Goal: Check status: Check status

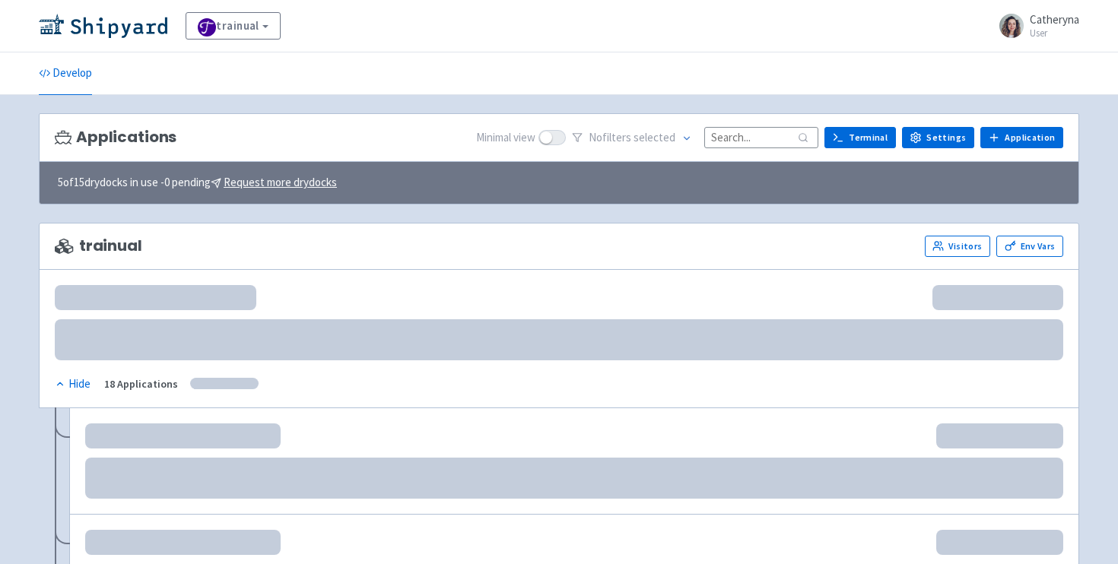
click at [775, 138] on input at bounding box center [761, 137] width 114 height 21
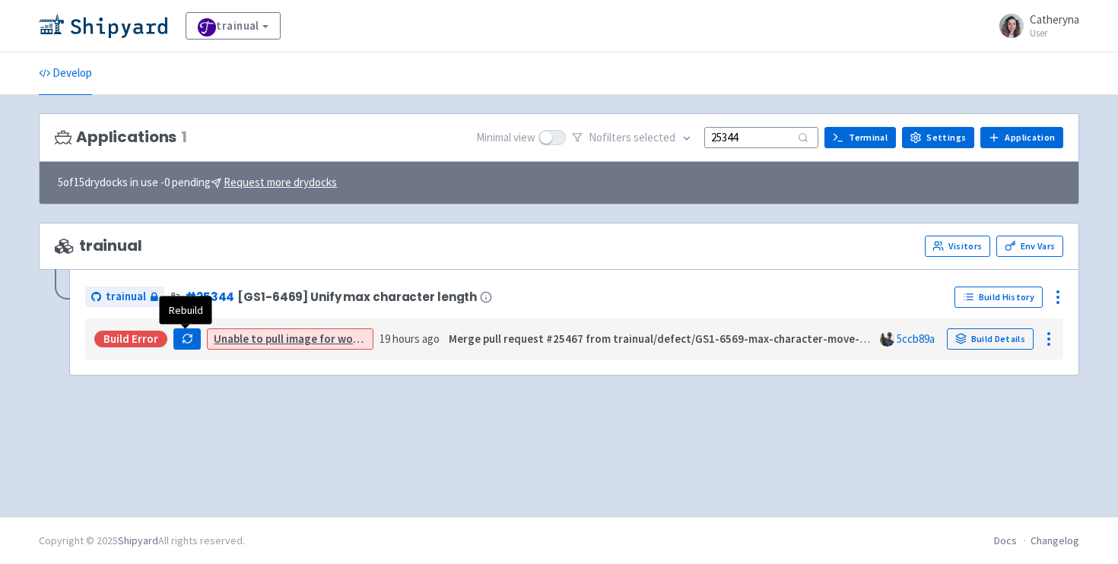
type input "25344"
click at [185, 342] on icon "button" at bounding box center [187, 338] width 11 height 11
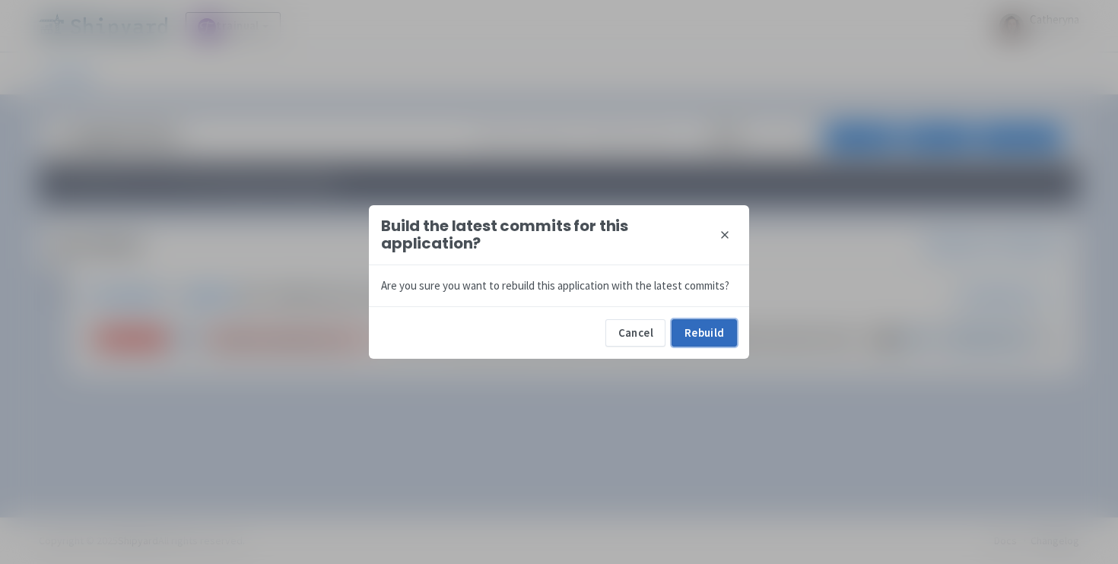
click at [704, 333] on button "Rebuild" at bounding box center [704, 332] width 65 height 27
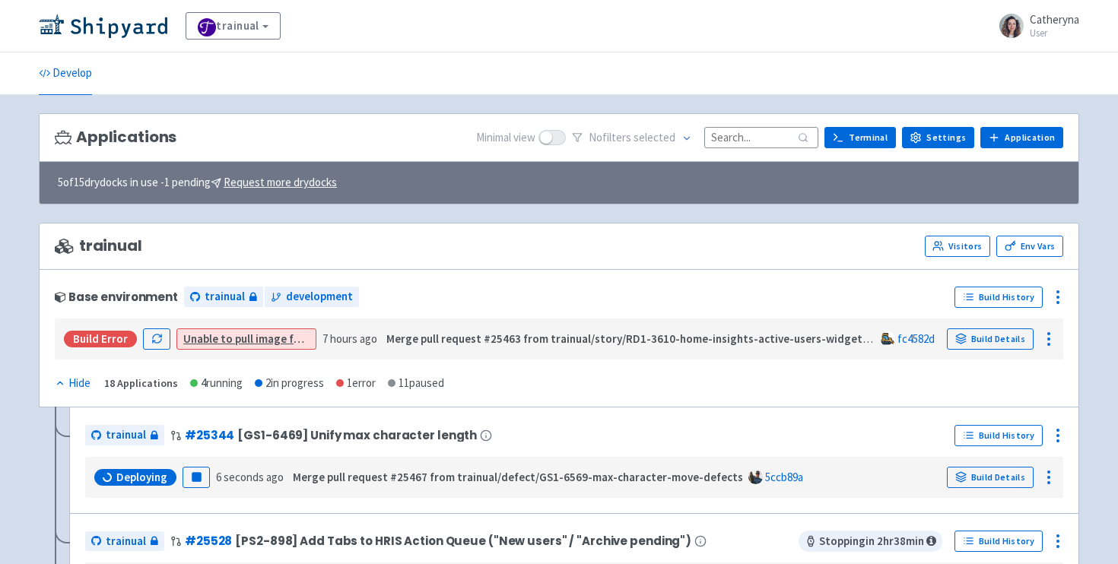
click at [742, 129] on input at bounding box center [761, 137] width 114 height 21
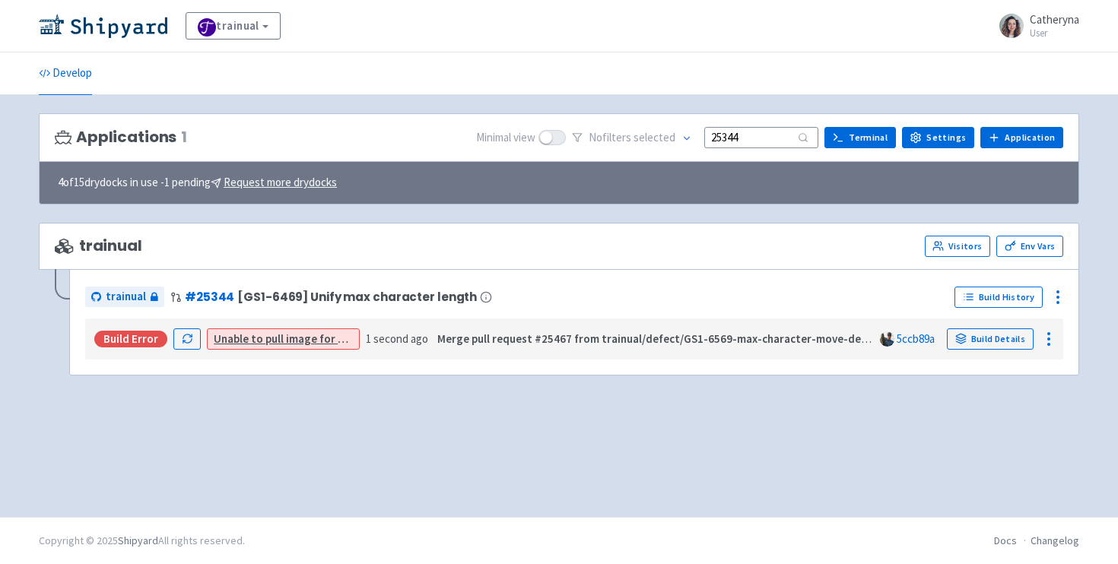
type input "25344"
click at [283, 335] on link "Unable to pull image for app" at bounding box center [285, 339] width 142 height 14
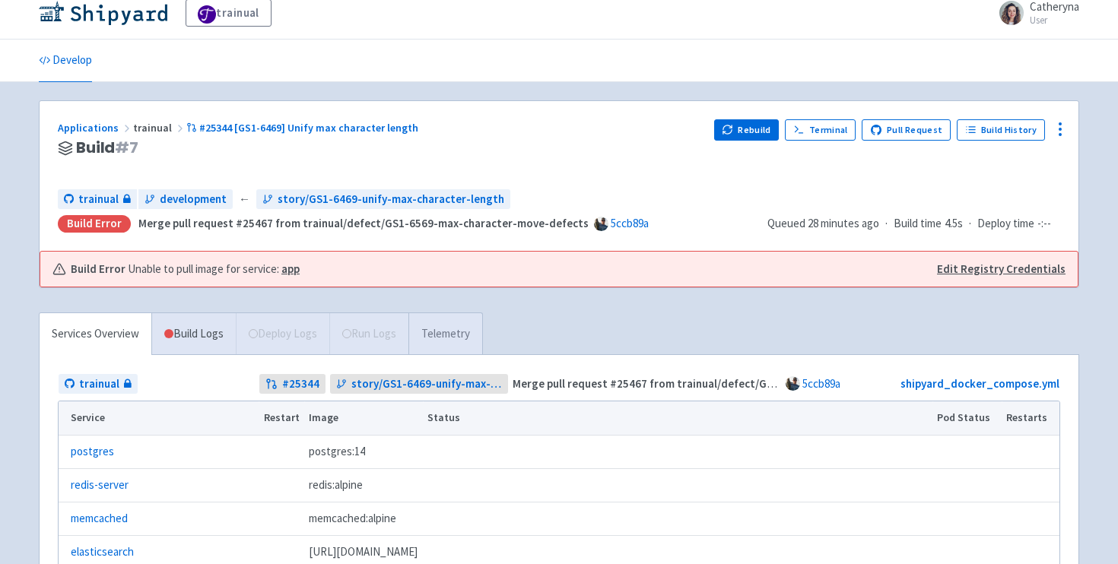
scroll to position [15, 0]
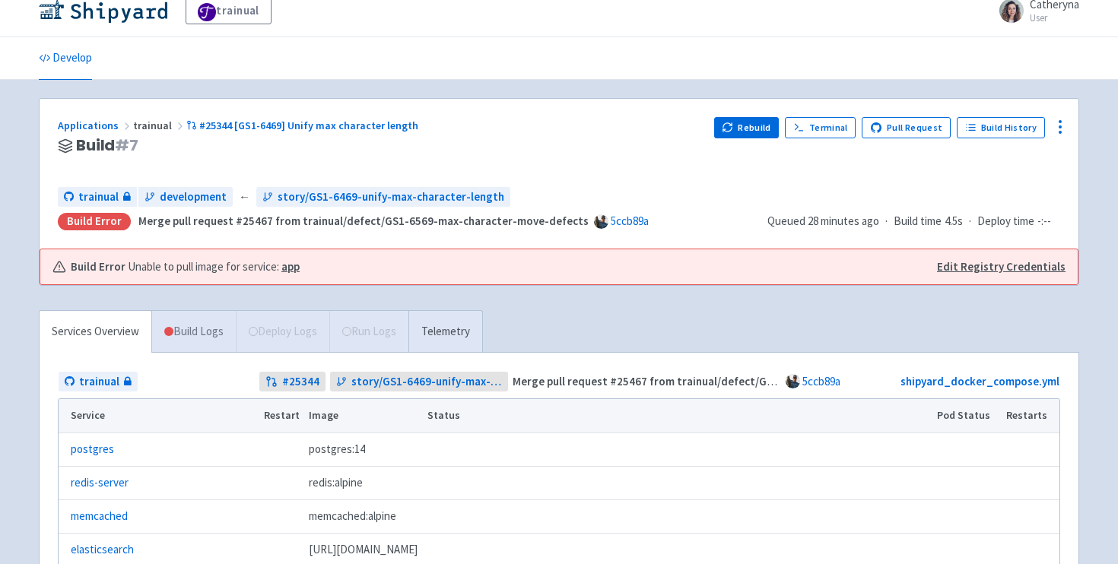
click at [211, 329] on link "Build Logs" at bounding box center [194, 332] width 84 height 42
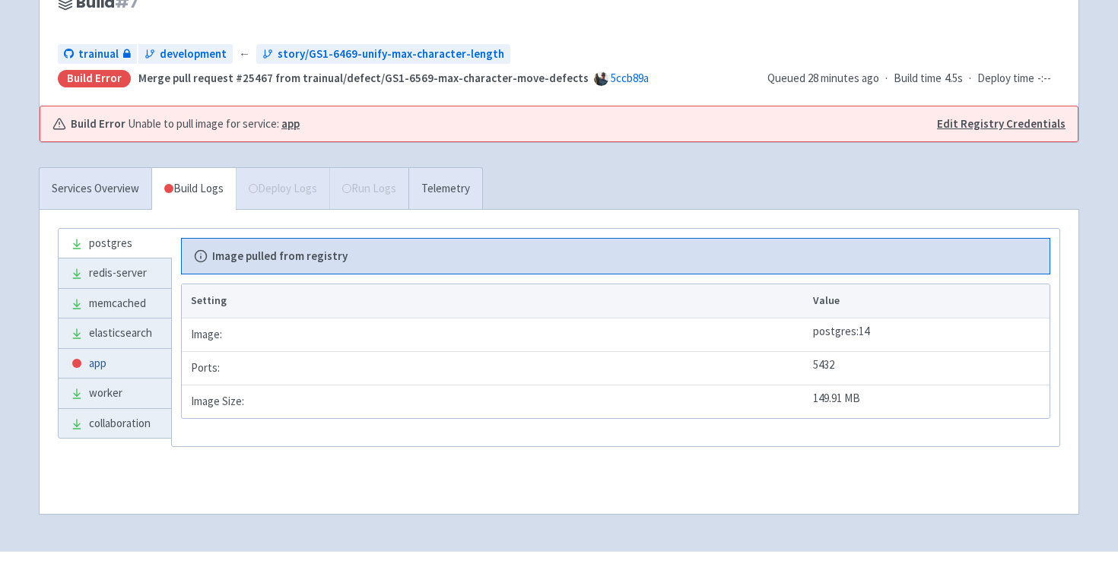
scroll to position [157, 0]
click at [114, 368] on link "app" at bounding box center [115, 366] width 113 height 30
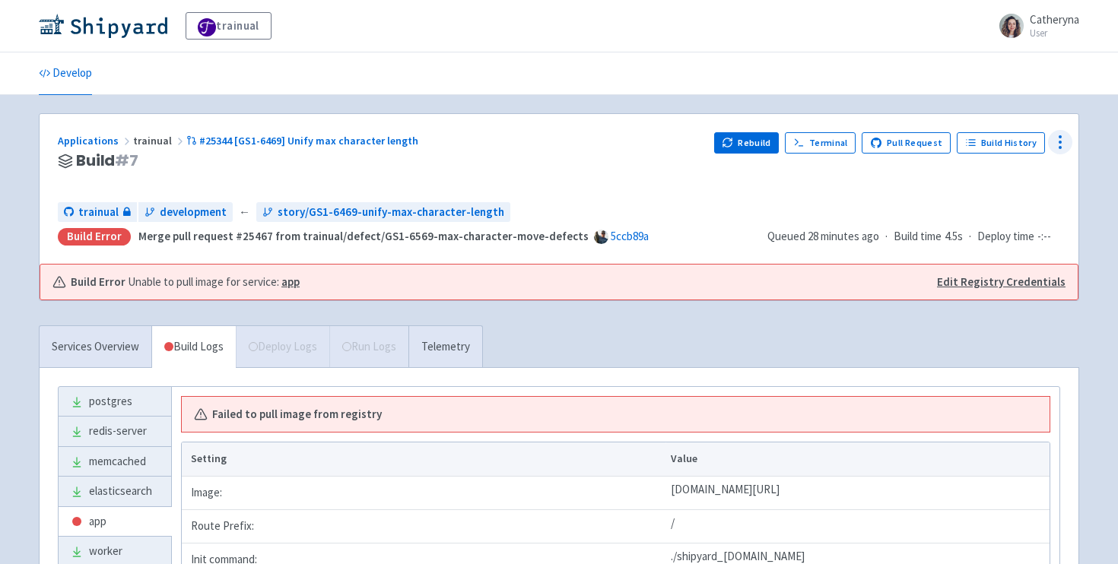
click at [1061, 147] on circle at bounding box center [1061, 148] width 2 height 2
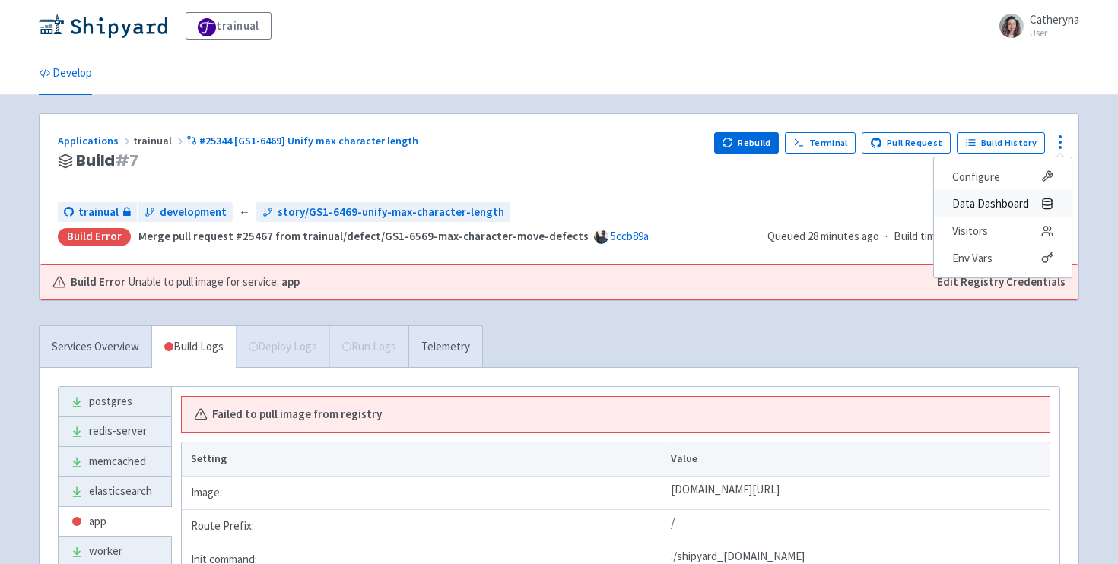
click at [1028, 193] on span "Data Dashboard" at bounding box center [990, 203] width 77 height 21
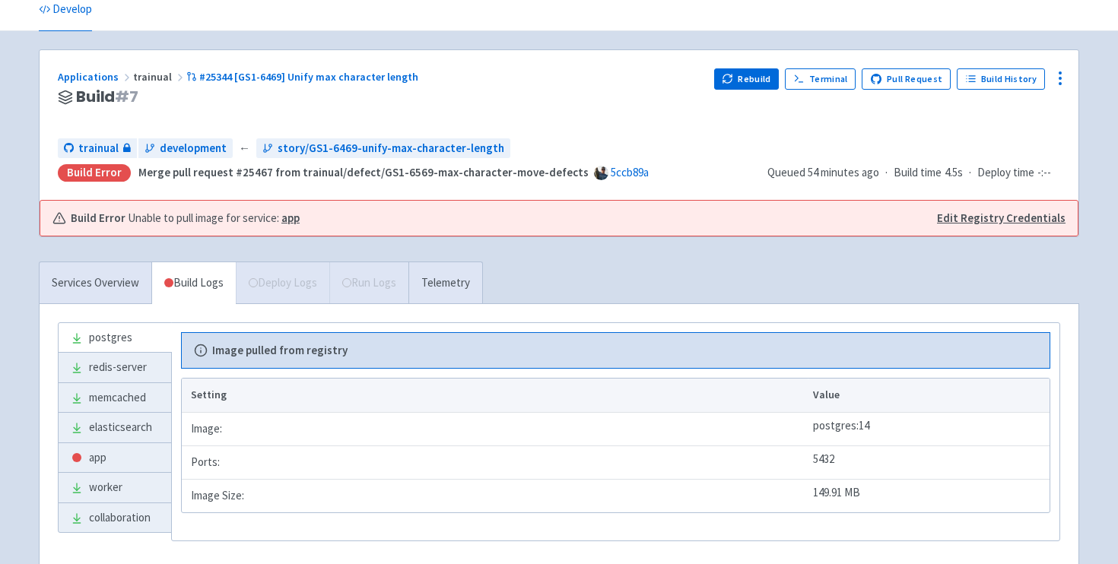
scroll to position [67, 0]
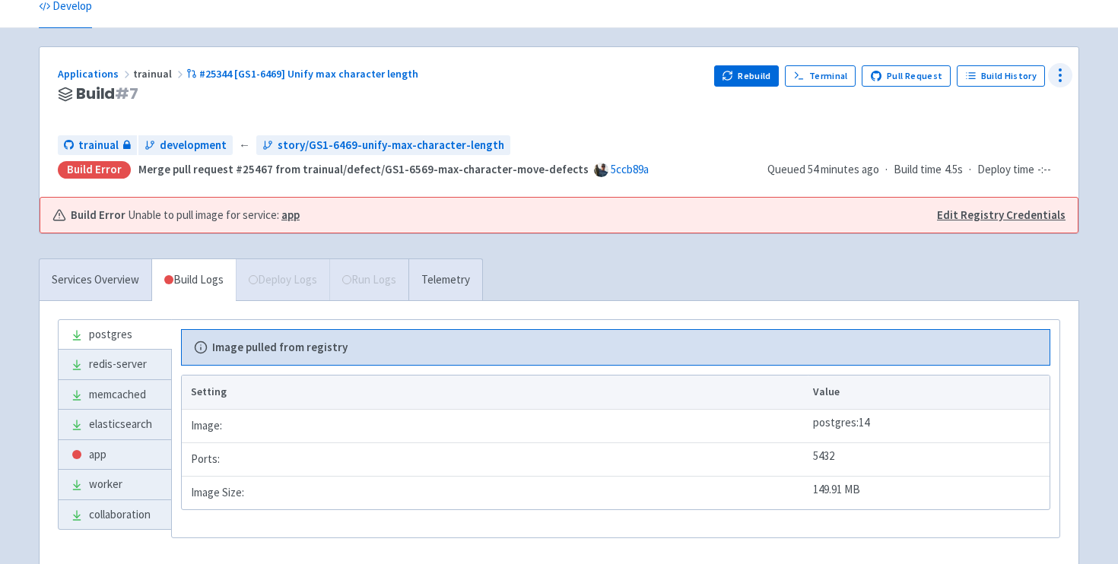
click at [1063, 78] on icon at bounding box center [1060, 75] width 18 height 18
click at [752, 234] on div "Applications trainual #25344 [GS1-6469] Unify max character length Build # 7 Re…" at bounding box center [559, 140] width 1040 height 189
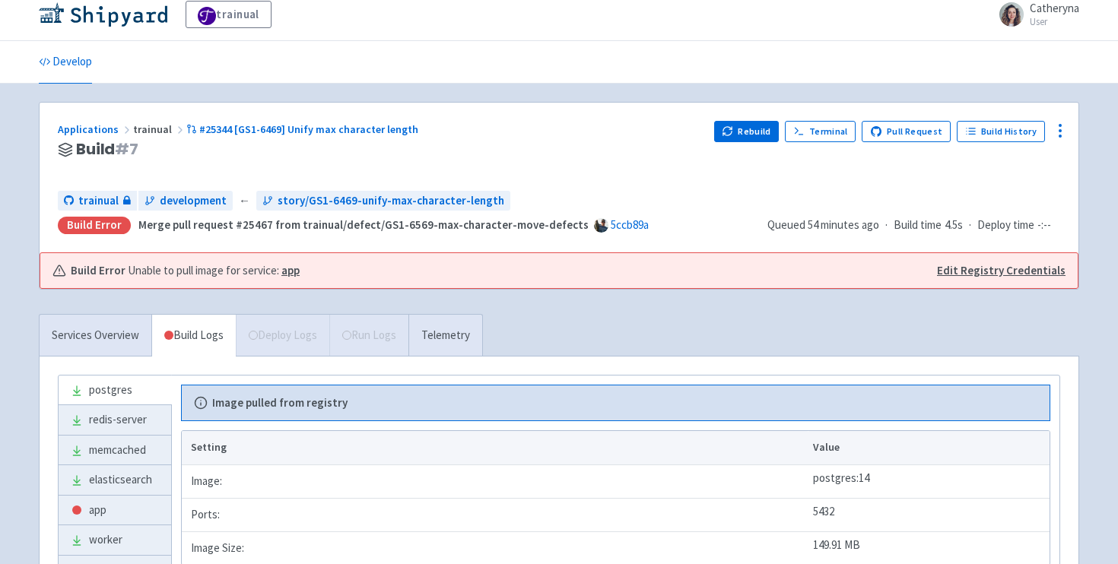
scroll to position [13, 0]
click at [94, 333] on link "Services Overview" at bounding box center [96, 334] width 112 height 42
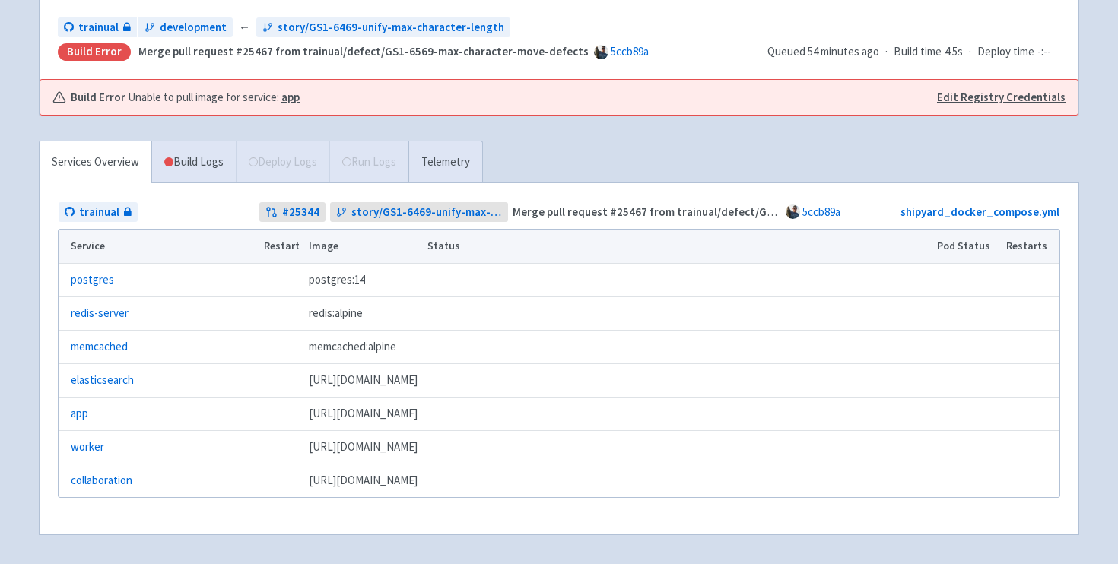
scroll to position [183, 0]
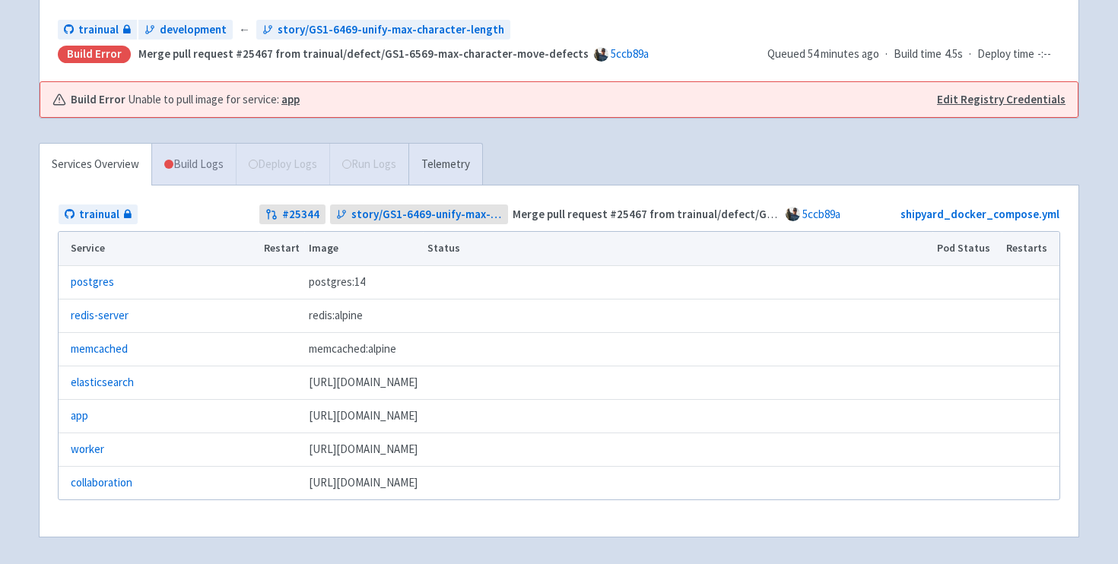
click at [197, 160] on link "Build Logs" at bounding box center [194, 165] width 84 height 42
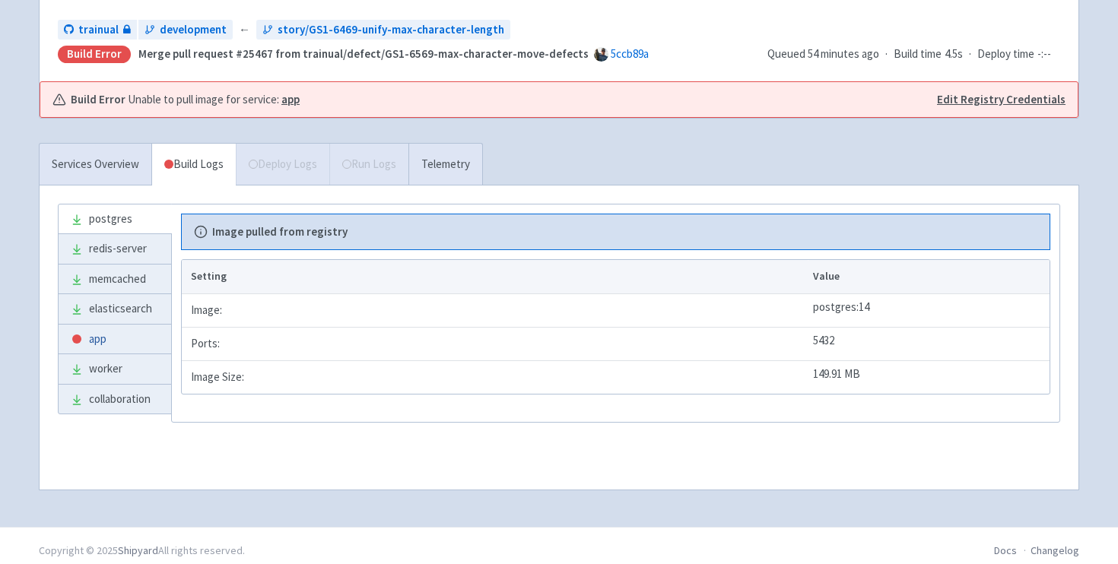
click at [119, 342] on link "app" at bounding box center [115, 340] width 113 height 30
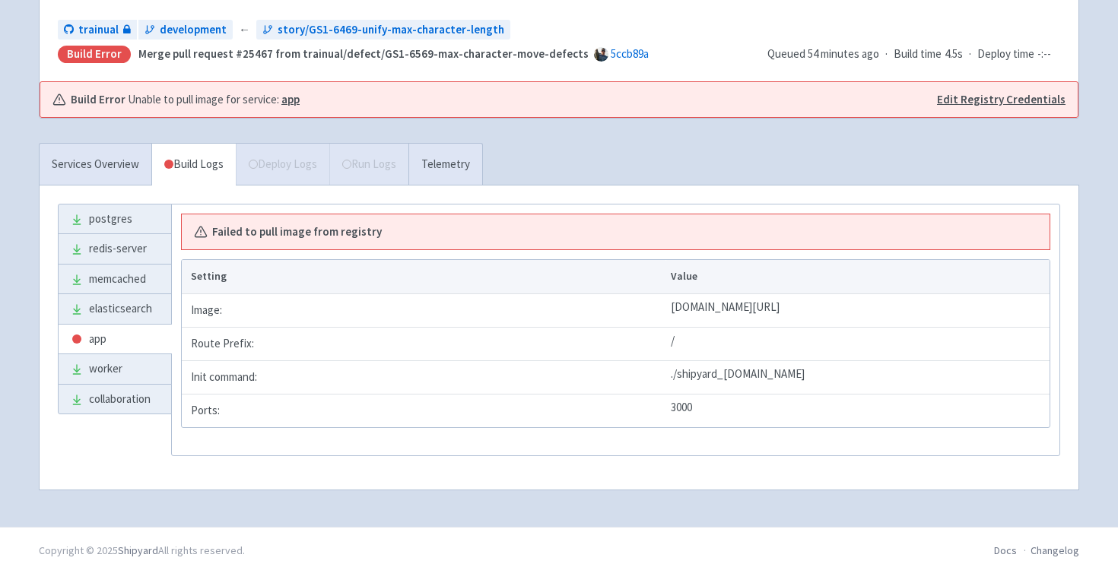
click at [260, 160] on div "Services Overview Build Logs Deploy Logs Run Logs Telemetry" at bounding box center [261, 164] width 444 height 42
click at [475, 157] on link "Telemetry" at bounding box center [445, 165] width 74 height 42
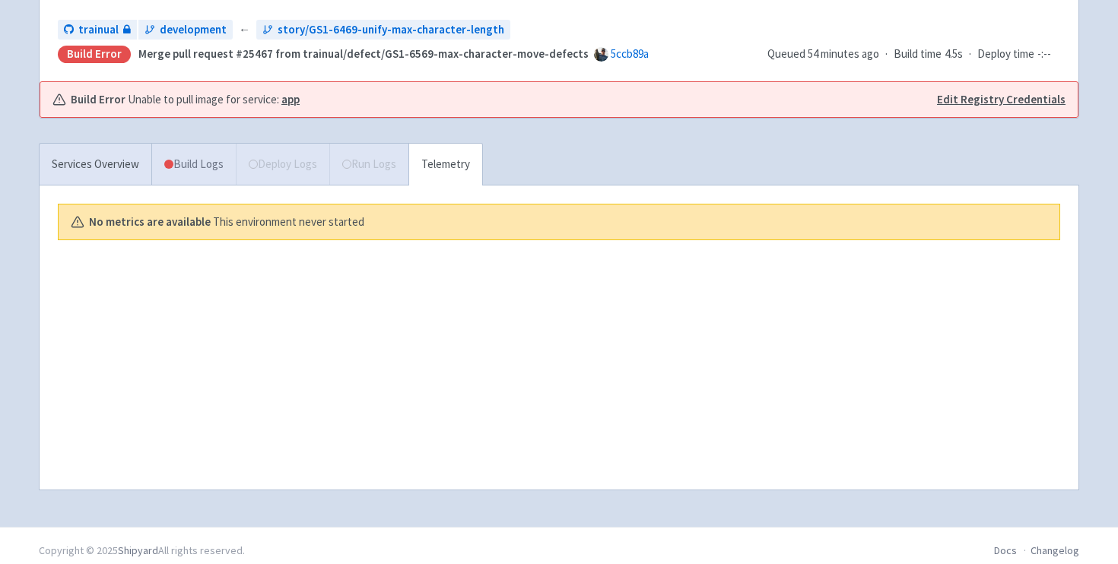
click at [188, 161] on link "Build Logs" at bounding box center [194, 165] width 84 height 42
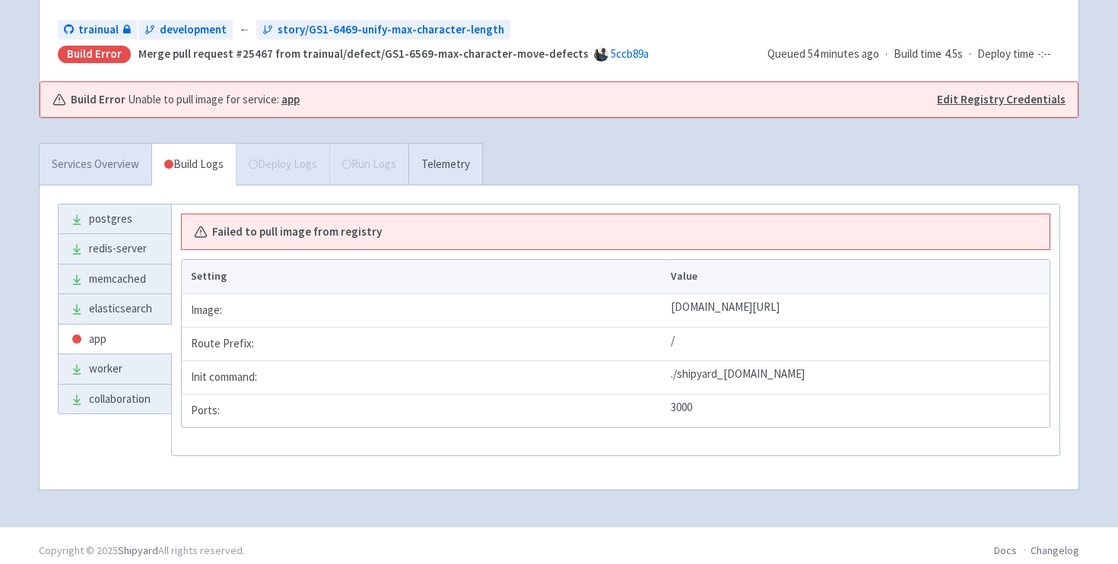
click at [87, 156] on link "Services Overview" at bounding box center [96, 165] width 112 height 42
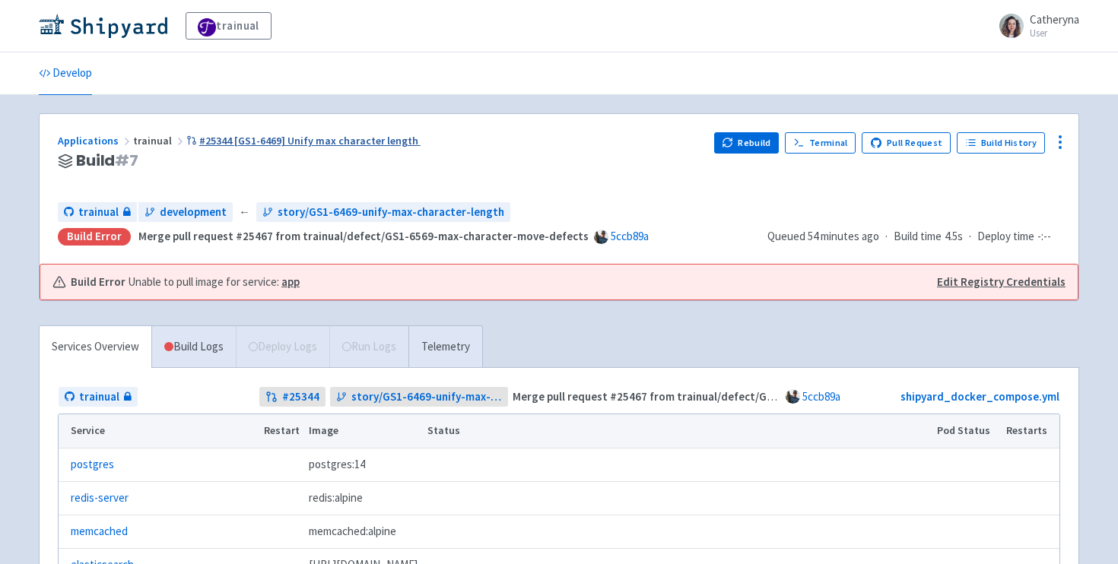
click at [268, 140] on link "#25344 [GS1-6469] Unify max character length" at bounding box center [303, 141] width 234 height 14
click at [192, 357] on link "Build Logs" at bounding box center [194, 347] width 84 height 42
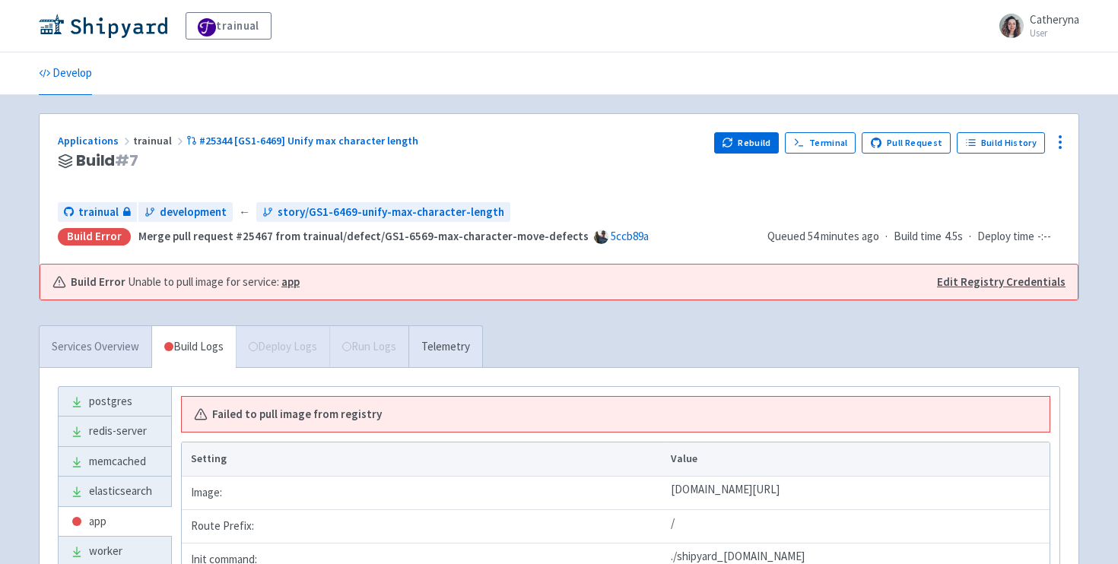
click at [128, 348] on link "Services Overview" at bounding box center [96, 347] width 112 height 42
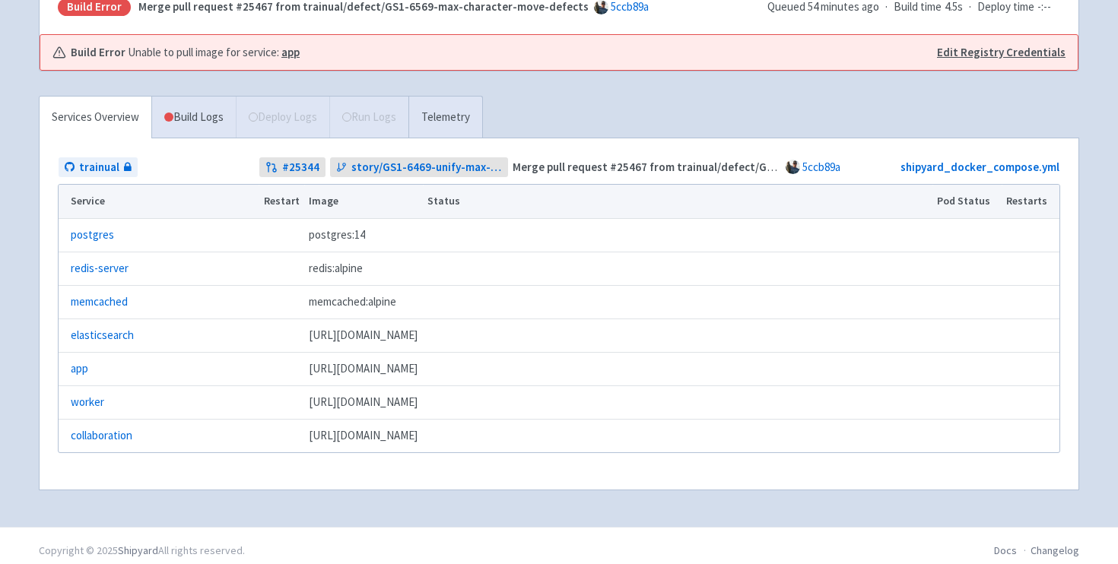
scroll to position [240, 0]
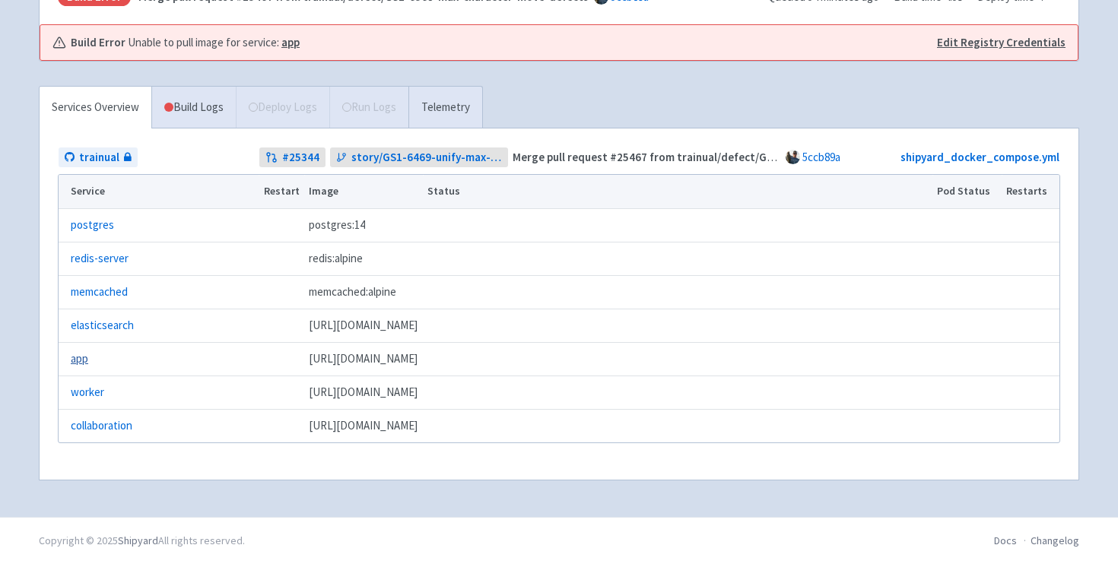
click at [77, 361] on link "app" at bounding box center [79, 359] width 17 height 17
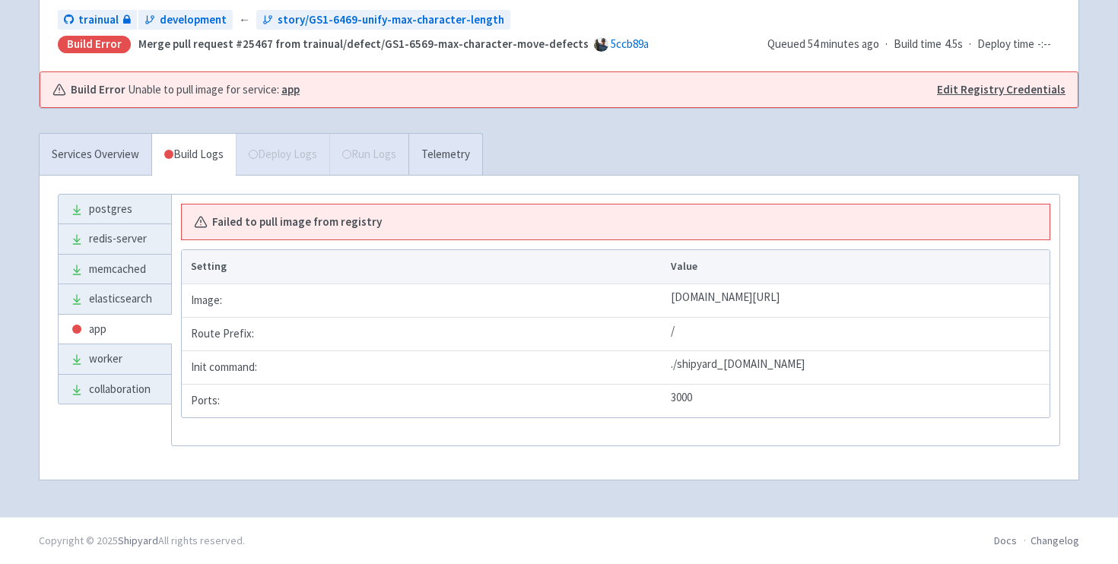
scroll to position [192, 0]
click at [103, 159] on link "Services Overview" at bounding box center [96, 155] width 112 height 42
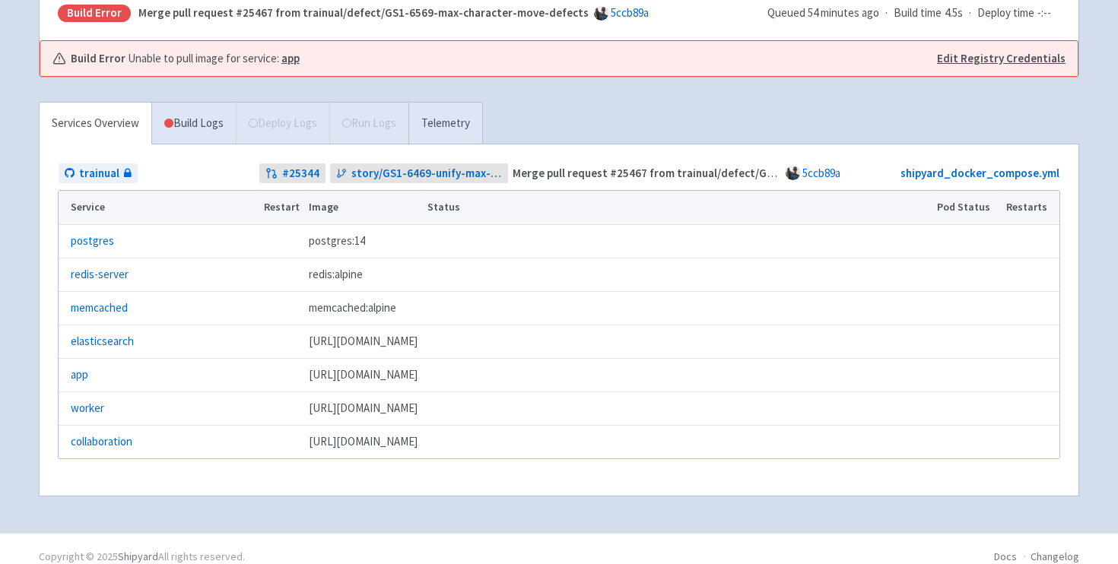
scroll to position [224, 0]
click at [90, 237] on link "postgres" at bounding box center [92, 240] width 43 height 17
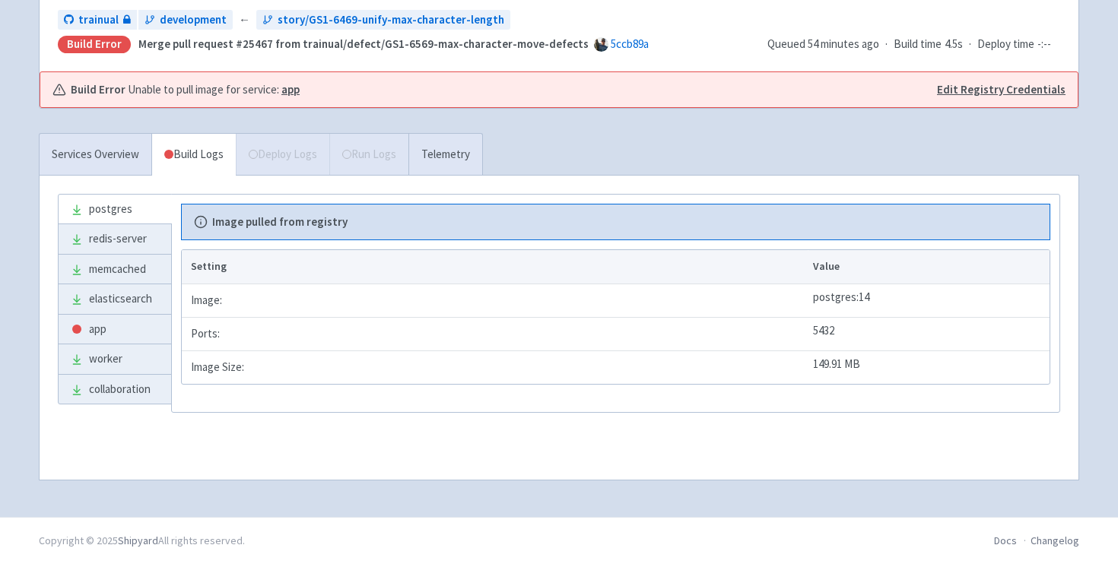
scroll to position [192, 0]
click at [91, 148] on link "Services Overview" at bounding box center [96, 155] width 112 height 42
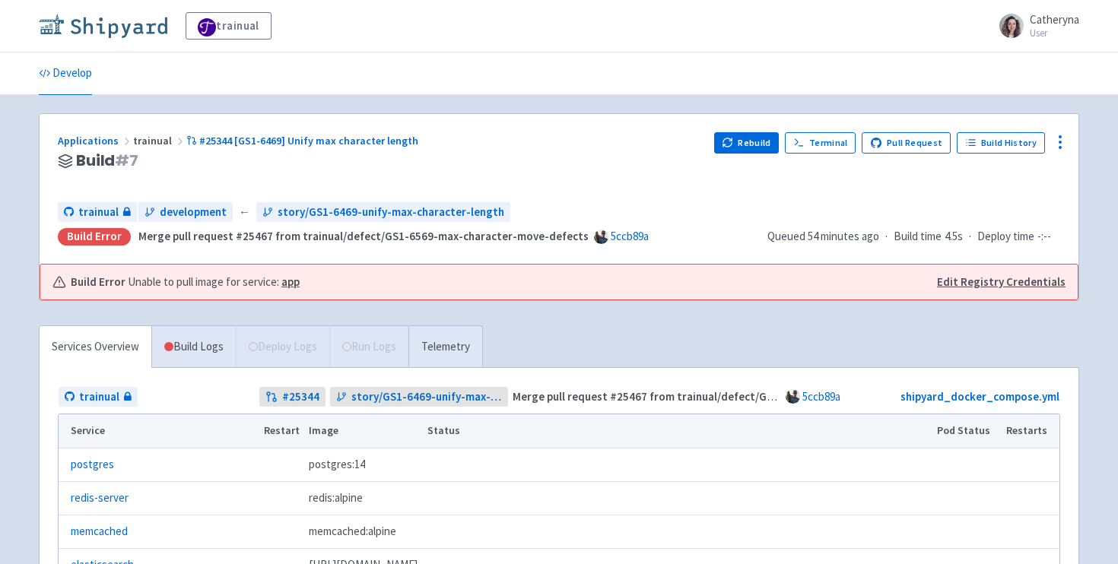
click at [78, 24] on img at bounding box center [103, 26] width 129 height 24
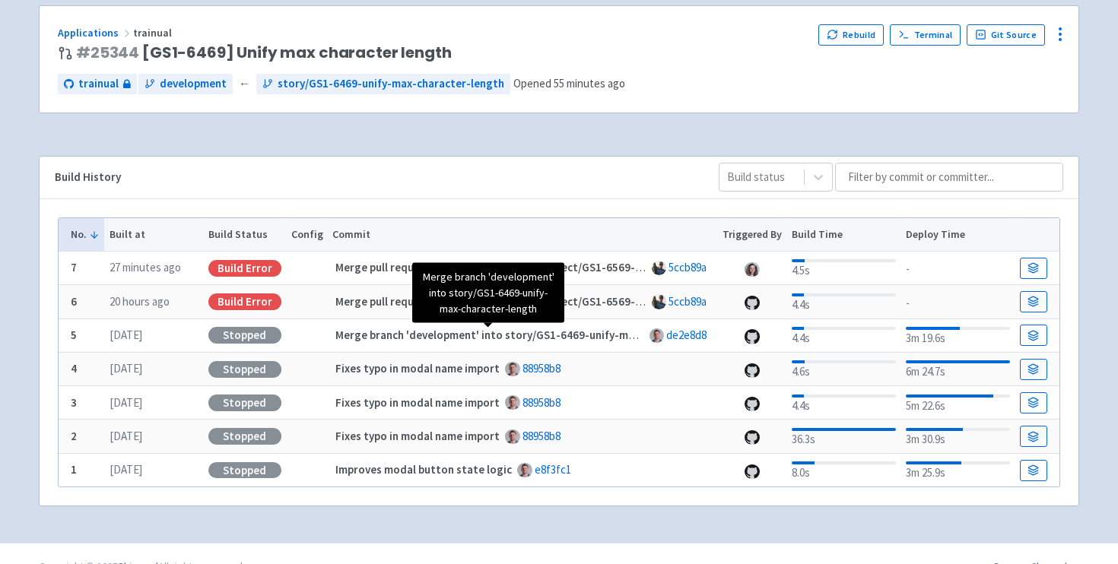
scroll to position [104, 0]
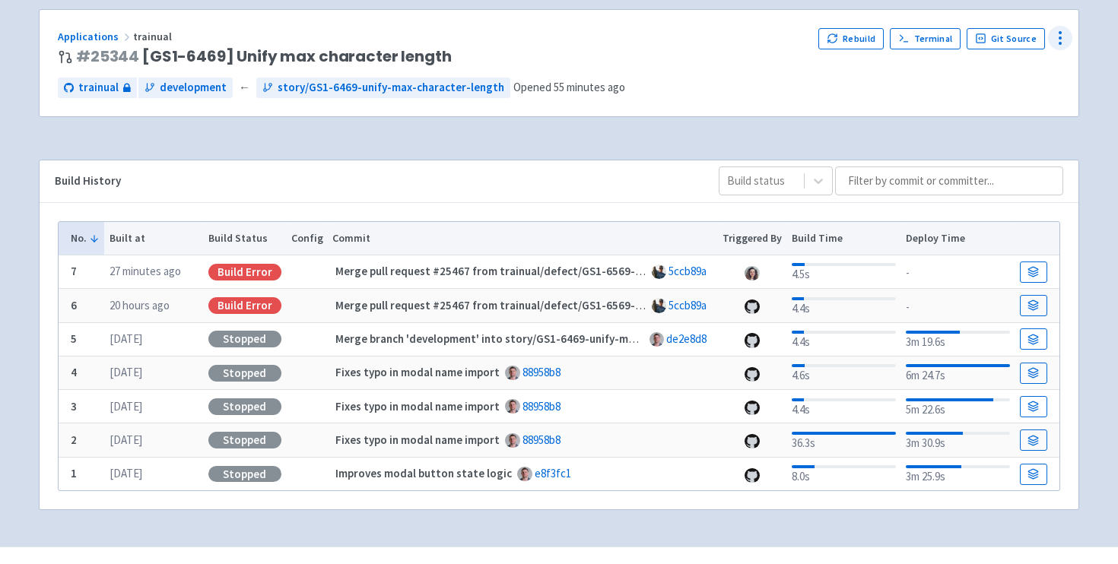
click at [1060, 37] on circle at bounding box center [1061, 38] width 2 height 2
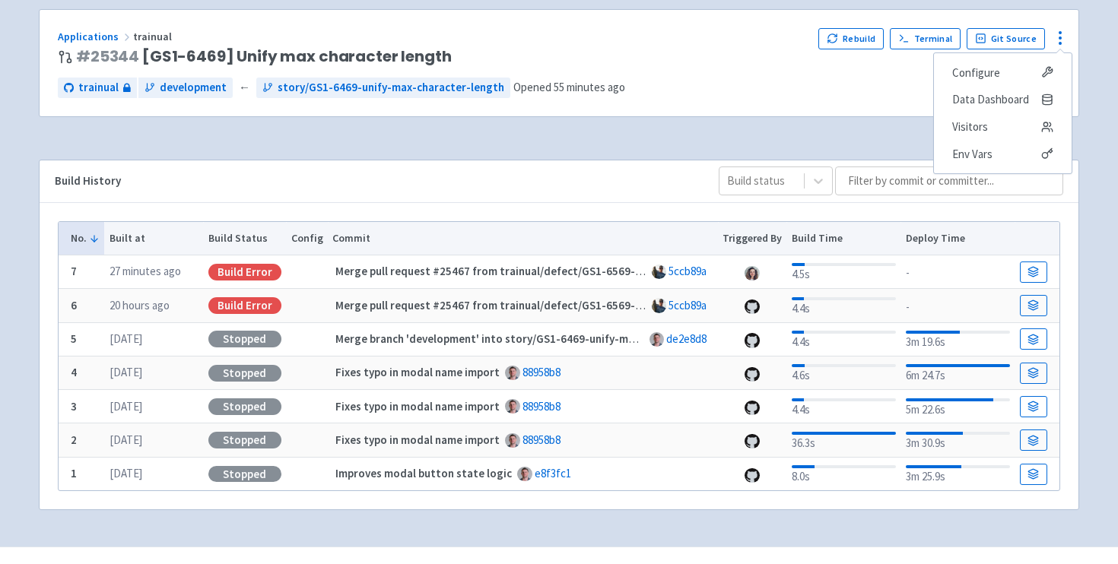
click at [871, 91] on div "trainual development ← story/GS1-6469-unify-max-character-length Opened 55 minu…" at bounding box center [559, 88] width 1002 height 21
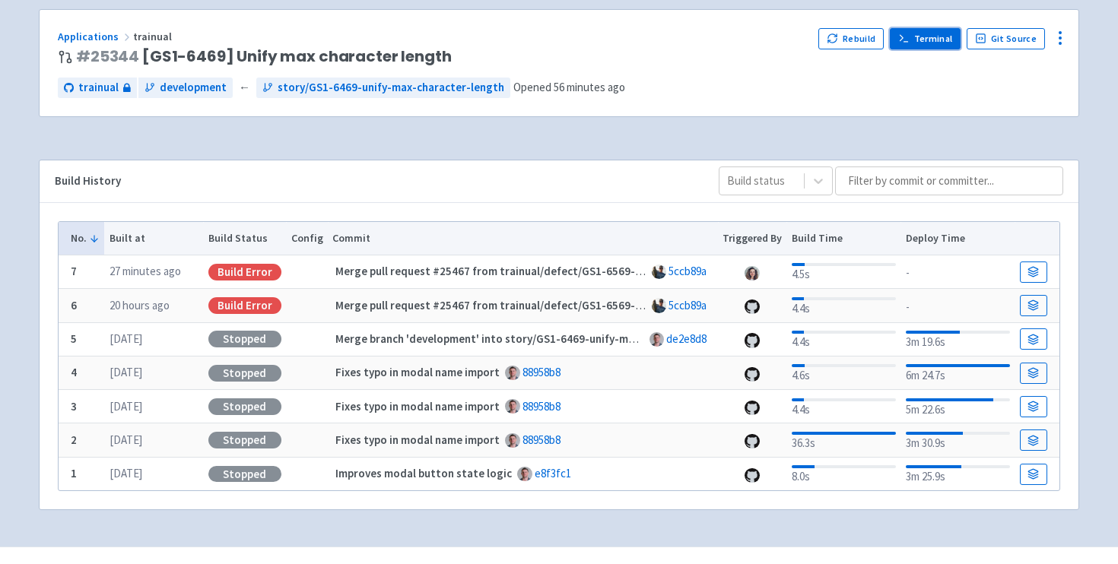
click at [925, 40] on link "Terminal" at bounding box center [925, 38] width 71 height 21
click at [1036, 272] on icon at bounding box center [1033, 271] width 11 height 11
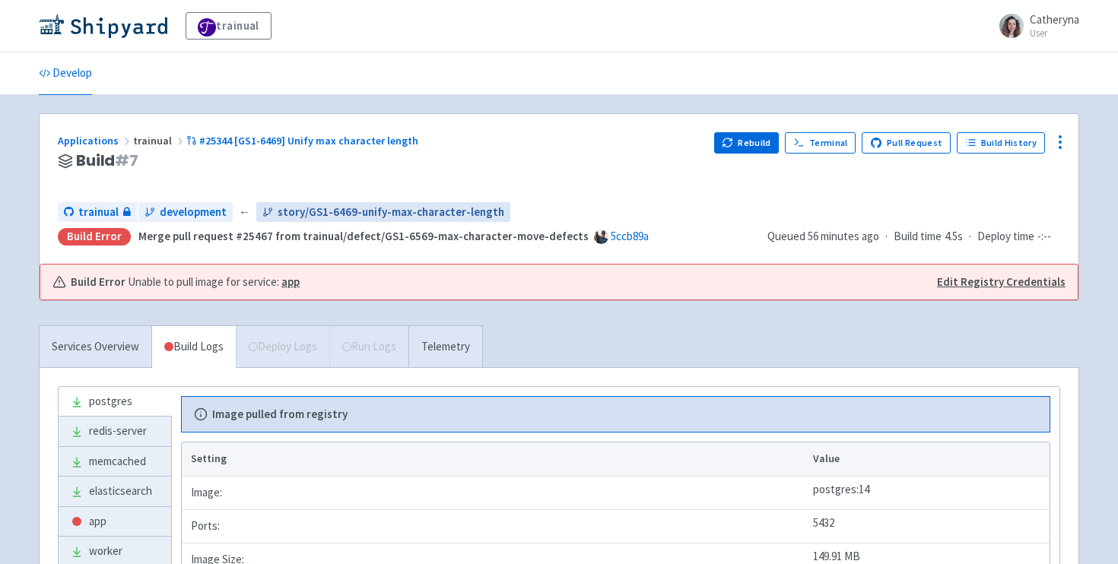
click at [288, 214] on span "story/GS1-6469-unify-max-character-length" at bounding box center [391, 212] width 227 height 17
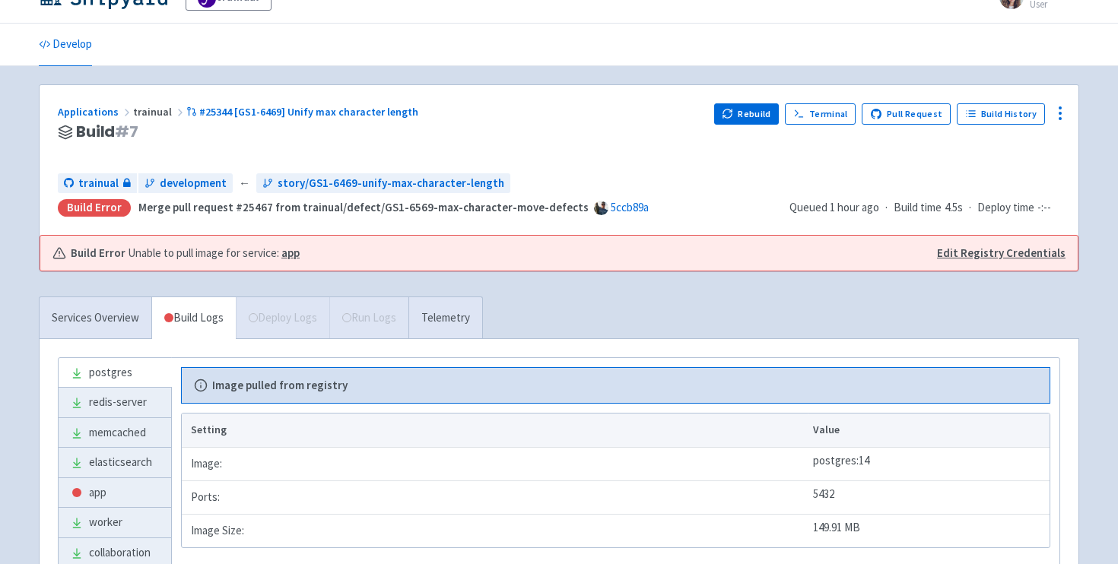
scroll to position [33, 0]
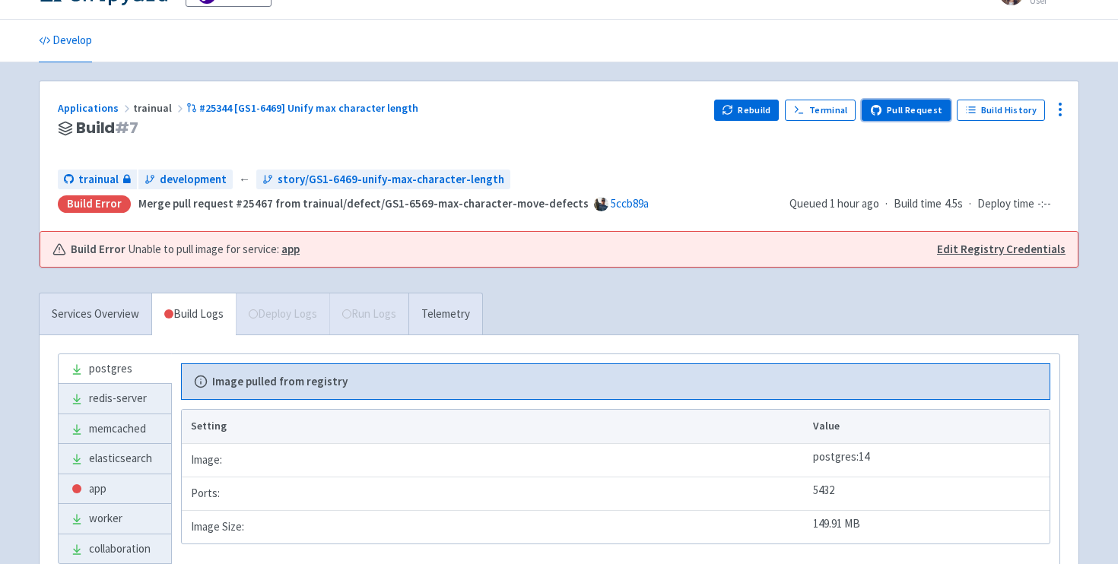
click at [898, 107] on link "Pull Request" at bounding box center [906, 110] width 89 height 21
click at [992, 114] on link "Build History" at bounding box center [1001, 110] width 88 height 21
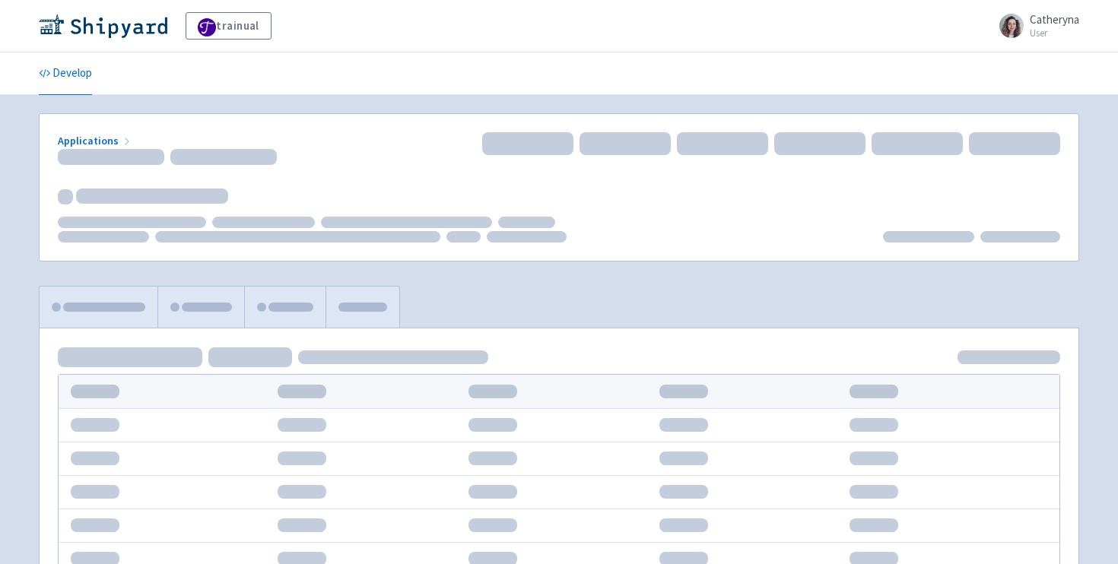
scroll to position [33, 0]
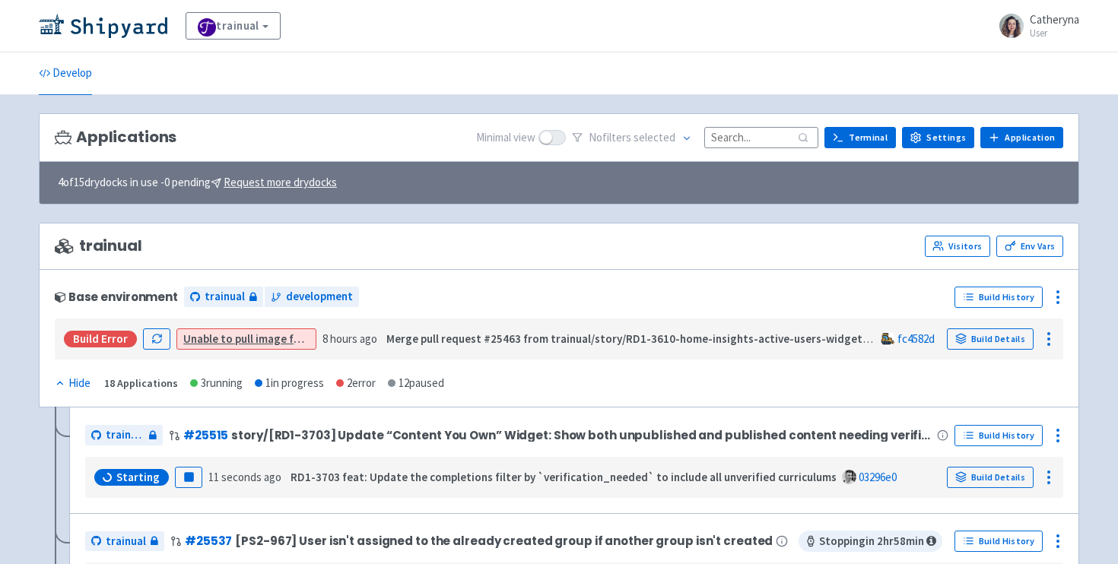
click at [751, 134] on input at bounding box center [761, 137] width 114 height 21
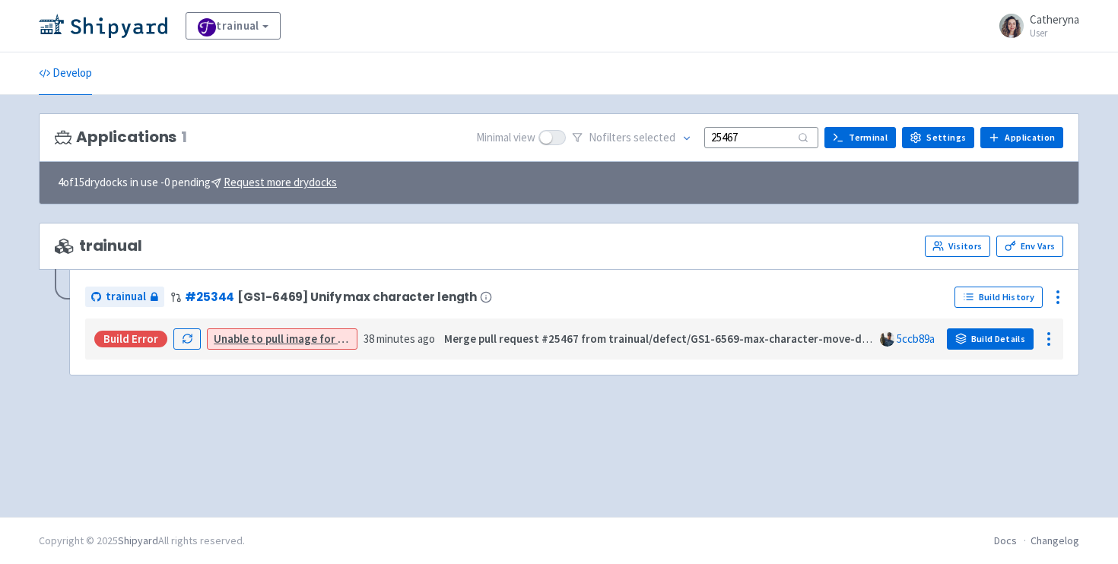
type input "25467"
click at [980, 344] on link "Build Details" at bounding box center [990, 339] width 87 height 21
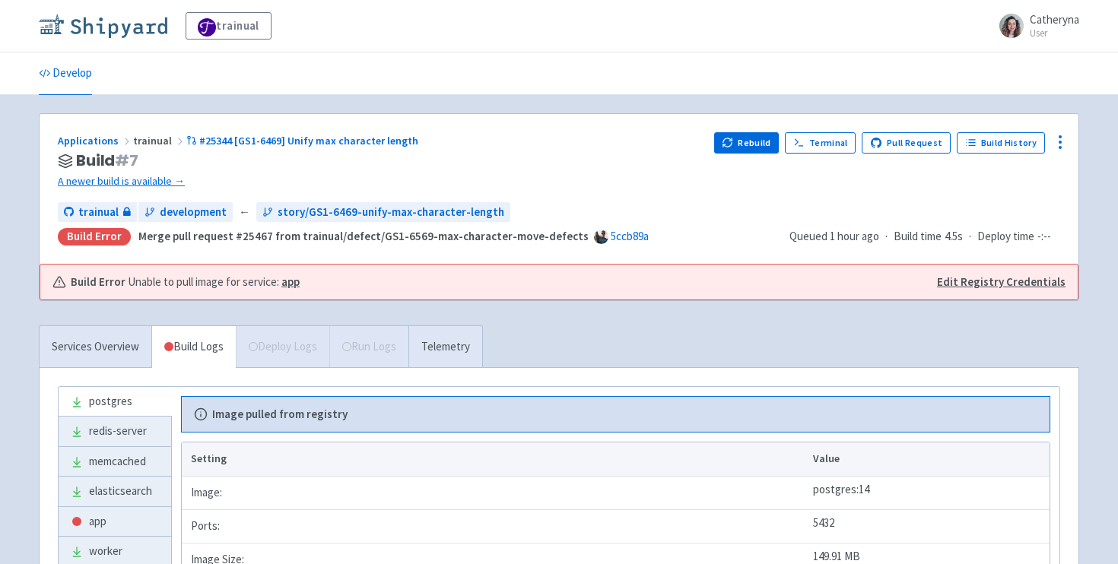
click at [99, 25] on img at bounding box center [103, 26] width 129 height 24
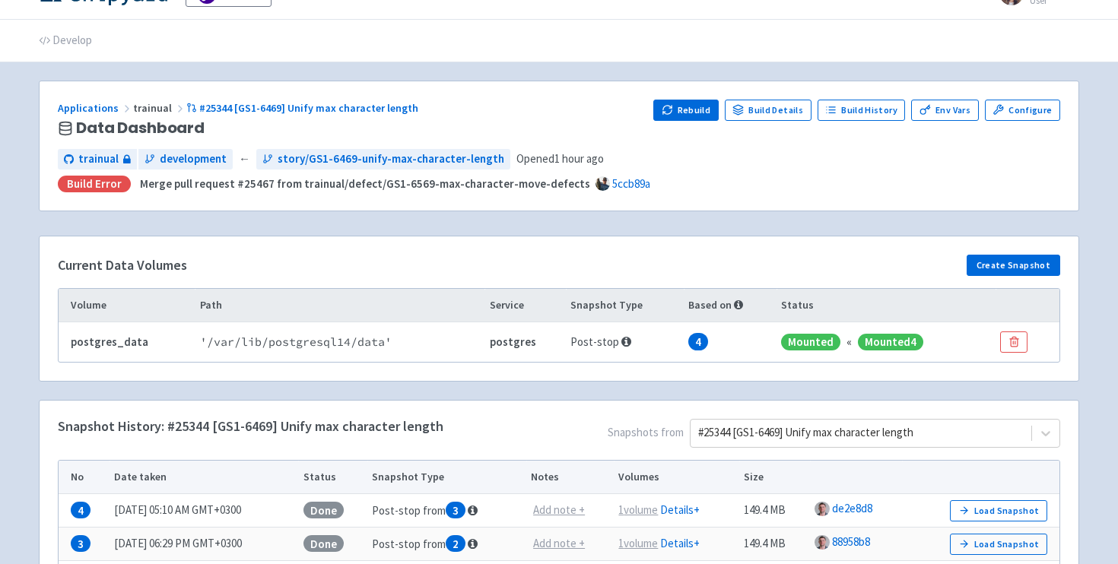
scroll to position [64, 0]
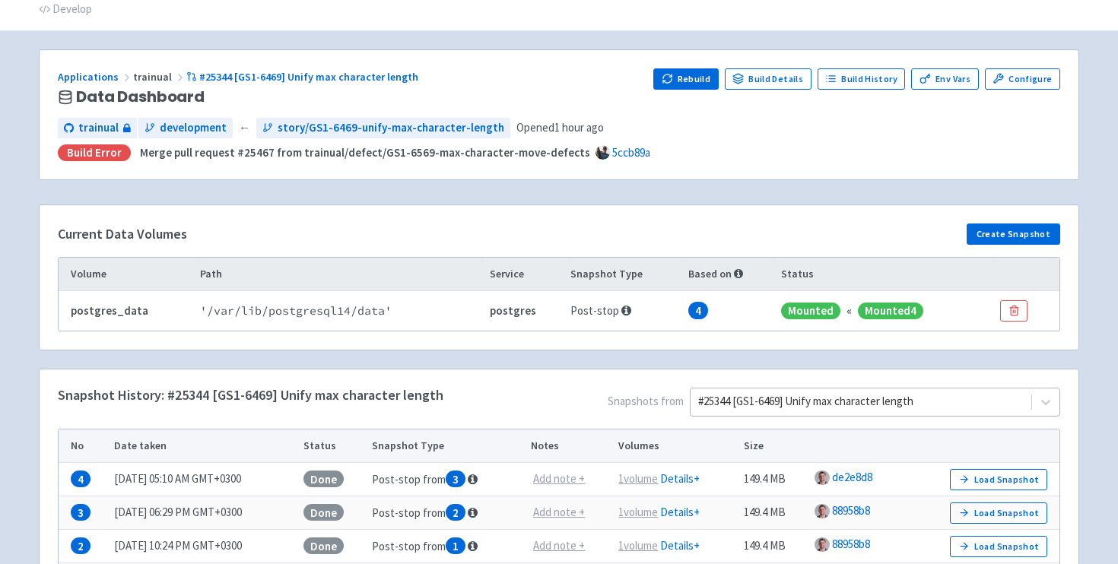
click at [738, 401] on div "#25344 [GS1-6469] Unify max character length" at bounding box center [875, 402] width 370 height 29
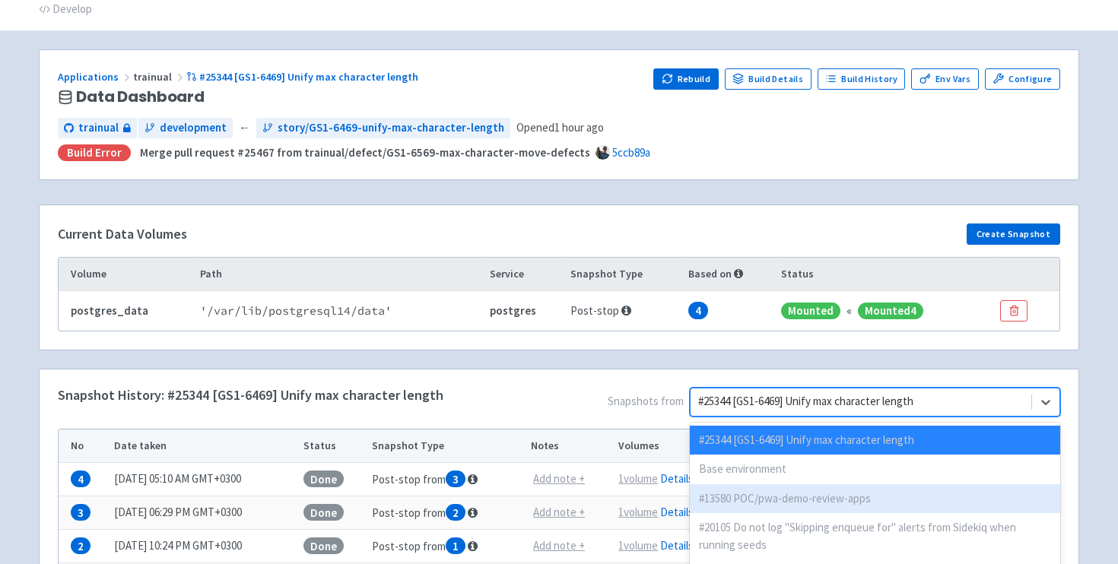
scroll to position [157, 0]
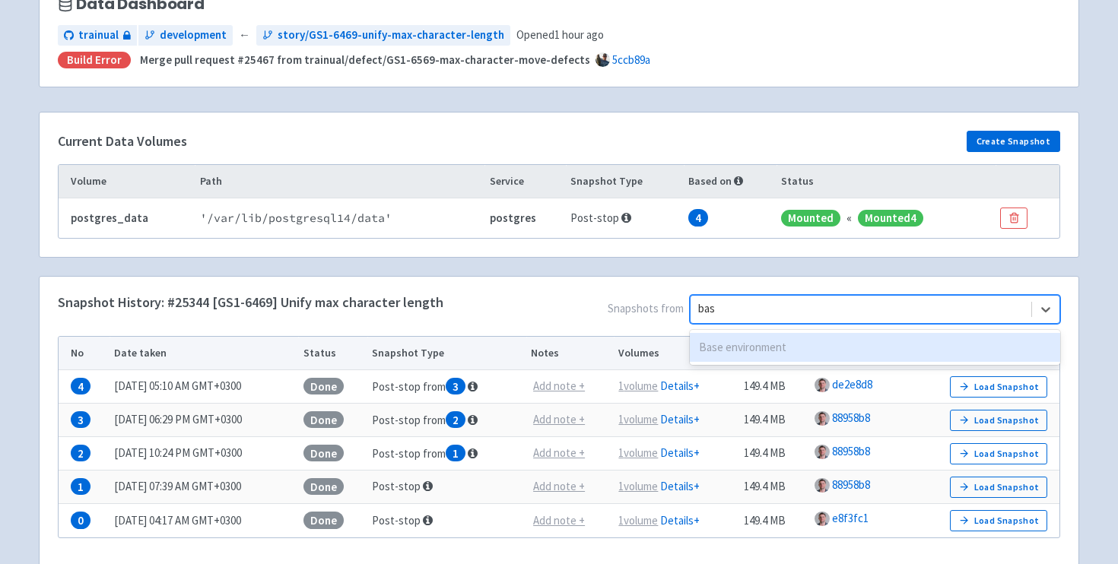
type input "base"
click at [783, 337] on div "Base environment" at bounding box center [875, 348] width 370 height 30
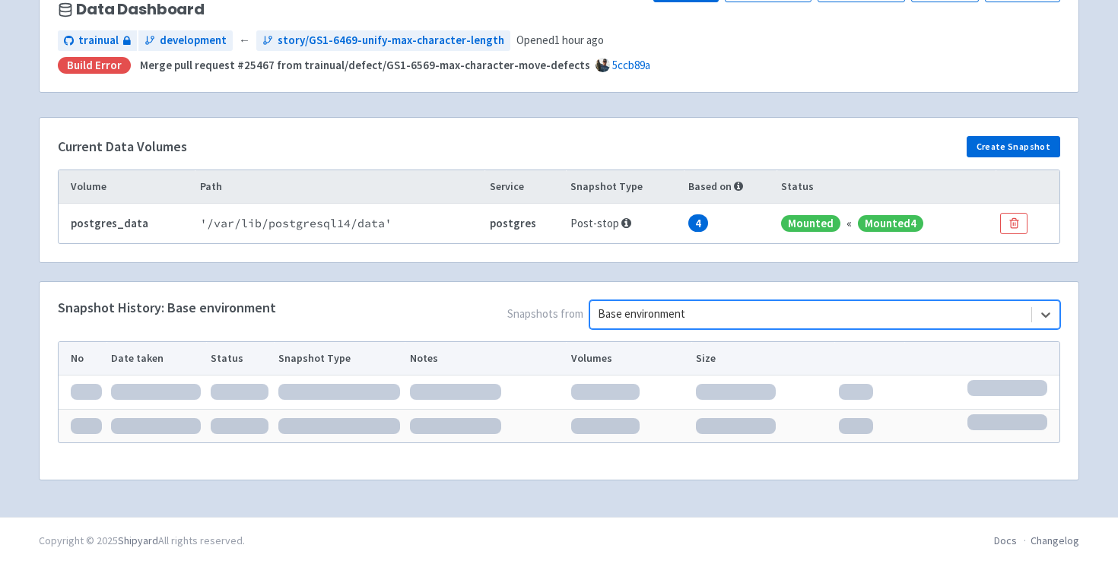
scroll to position [118, 0]
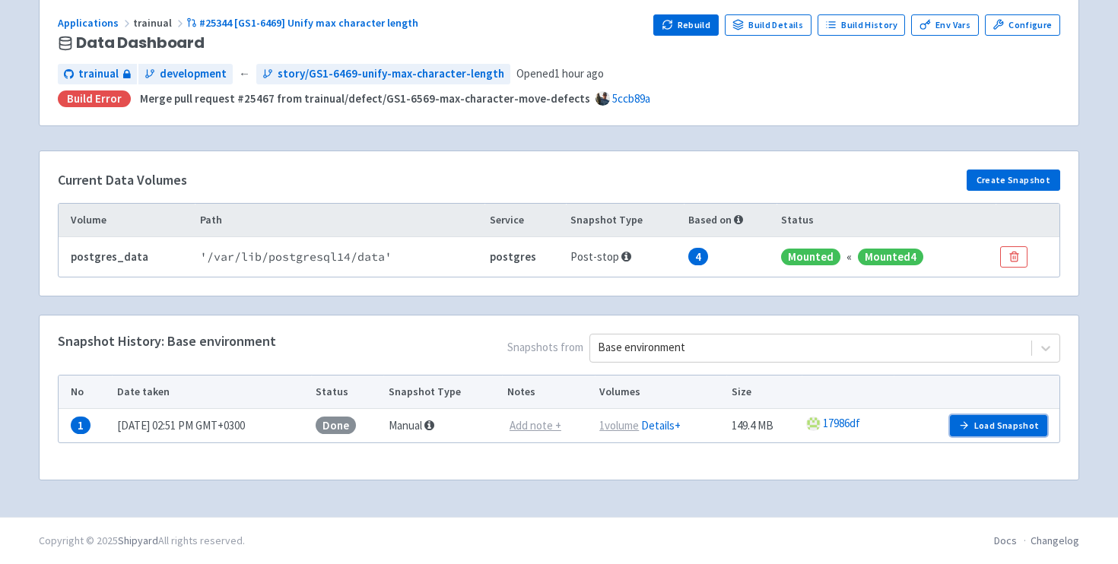
click at [988, 427] on button "Load Snapshot" at bounding box center [998, 425] width 97 height 21
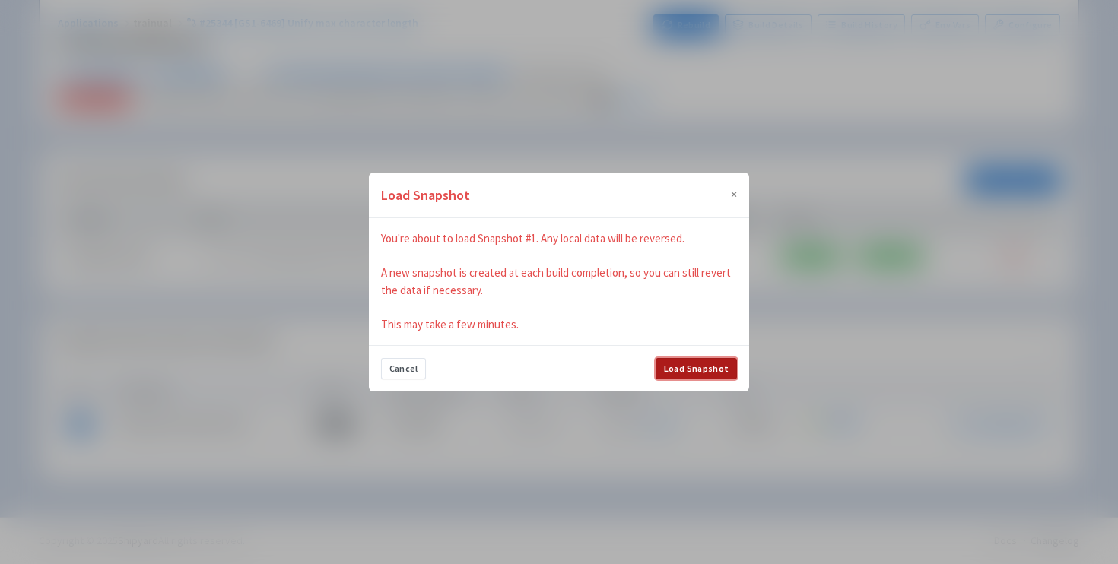
click at [688, 370] on button "Load Snapshot" at bounding box center [696, 368] width 81 height 21
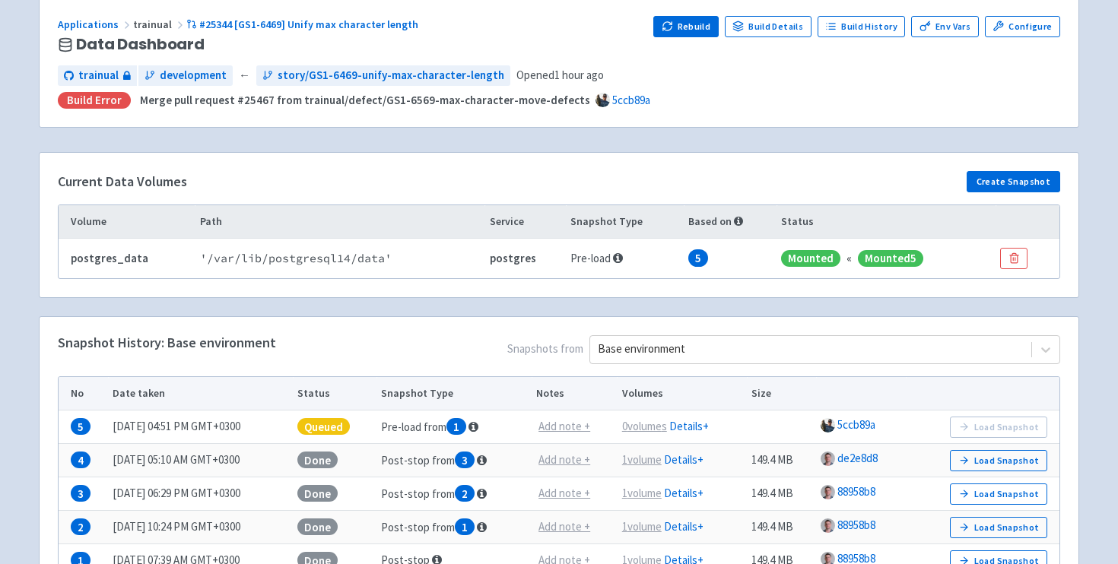
scroll to position [0, 0]
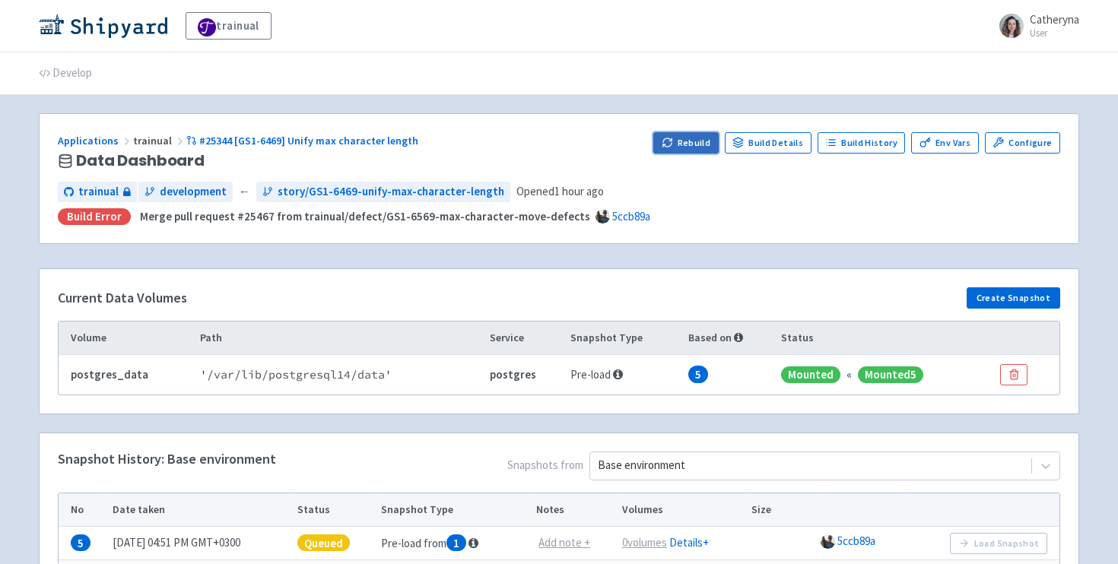
click at [707, 145] on button "Rebuild" at bounding box center [685, 142] width 65 height 21
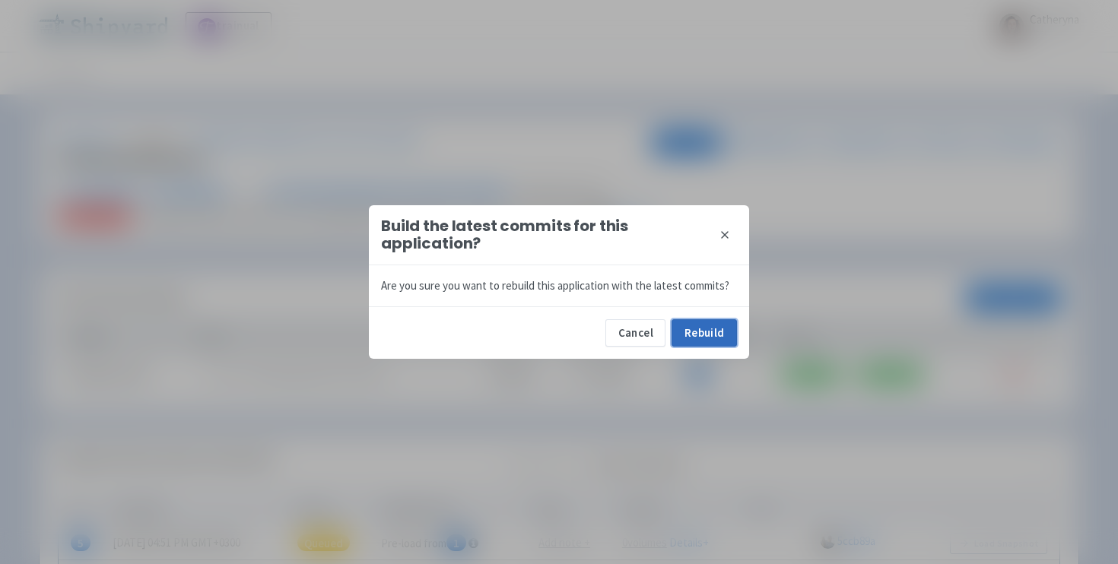
click at [697, 335] on button "Rebuild" at bounding box center [704, 332] width 65 height 27
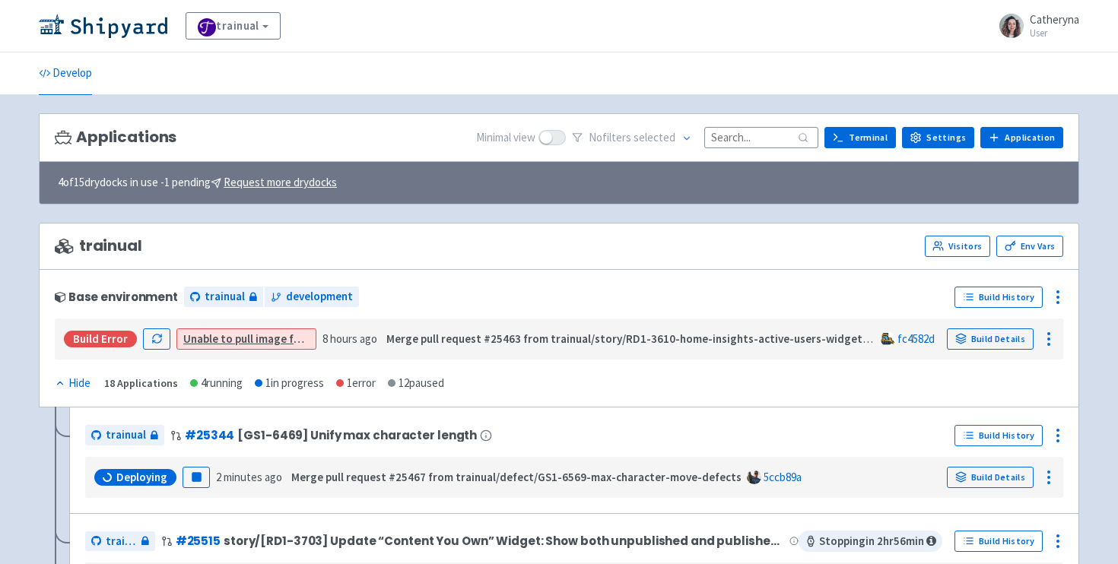
click at [757, 135] on input at bounding box center [761, 137] width 114 height 21
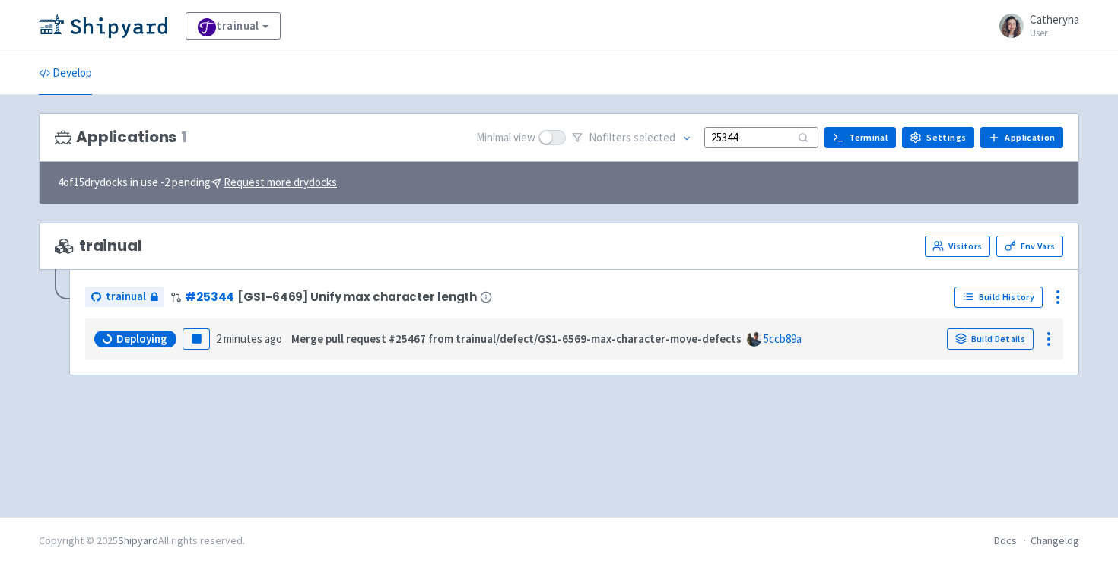
type input "25344"
click at [238, 411] on div "Applications 1 Minimal view No filter s selected 25344 Terminal Settings Applic…" at bounding box center [559, 306] width 1040 height 386
click at [755, 137] on input "25344" at bounding box center [761, 137] width 114 height 21
click at [529, 46] on div "trainual View Organizations Catheryna User Profile Sign out" at bounding box center [559, 26] width 1118 height 52
click at [513, 424] on div "Applications 1 Minimal view No filter s selected 25344 Terminal Settings Applic…" at bounding box center [559, 306] width 1040 height 386
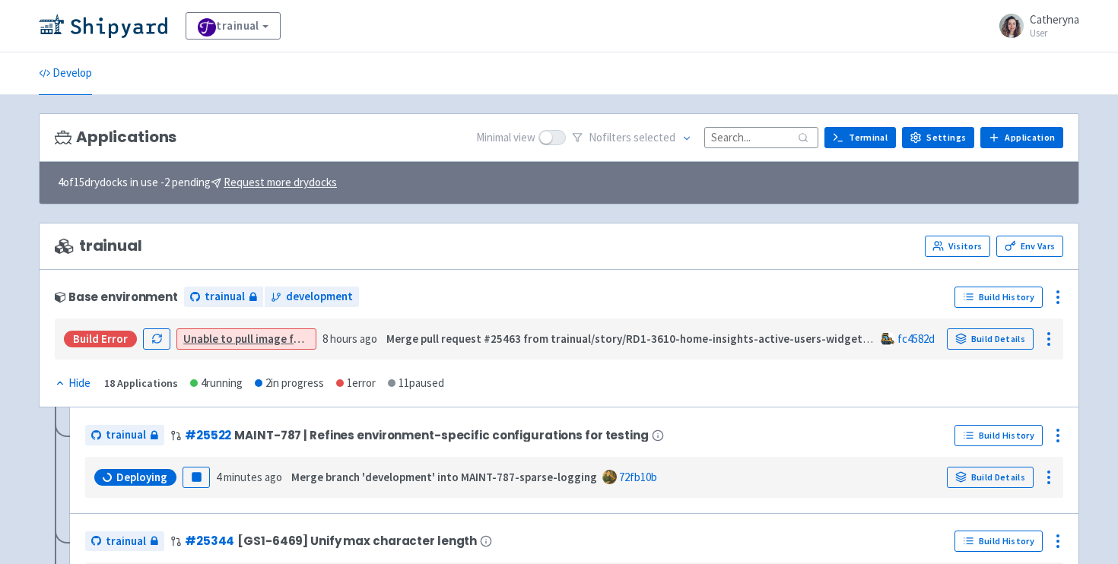
click at [744, 134] on input at bounding box center [761, 137] width 114 height 21
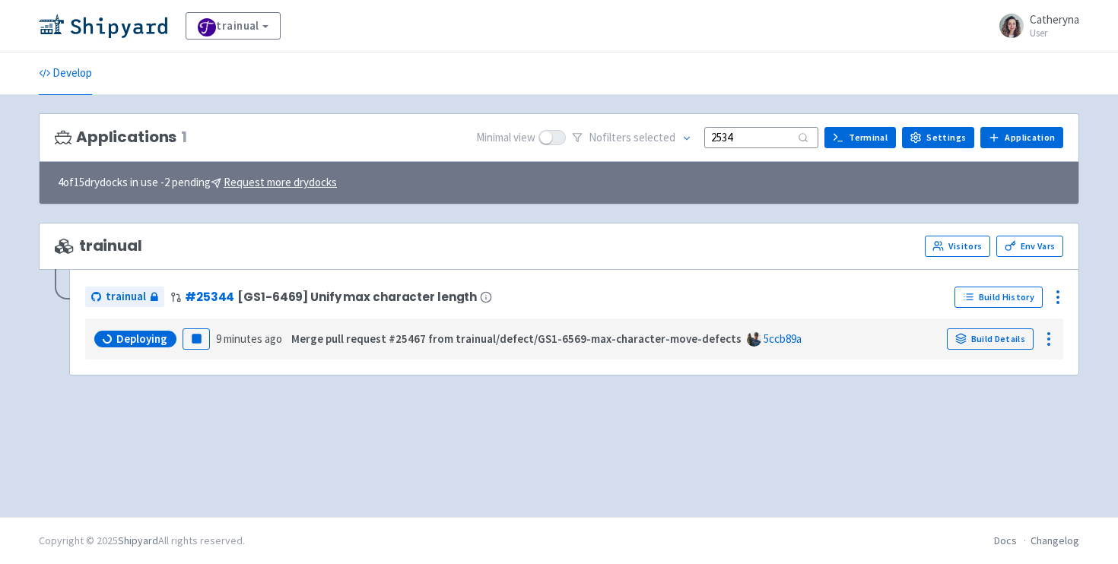
type input "25344"
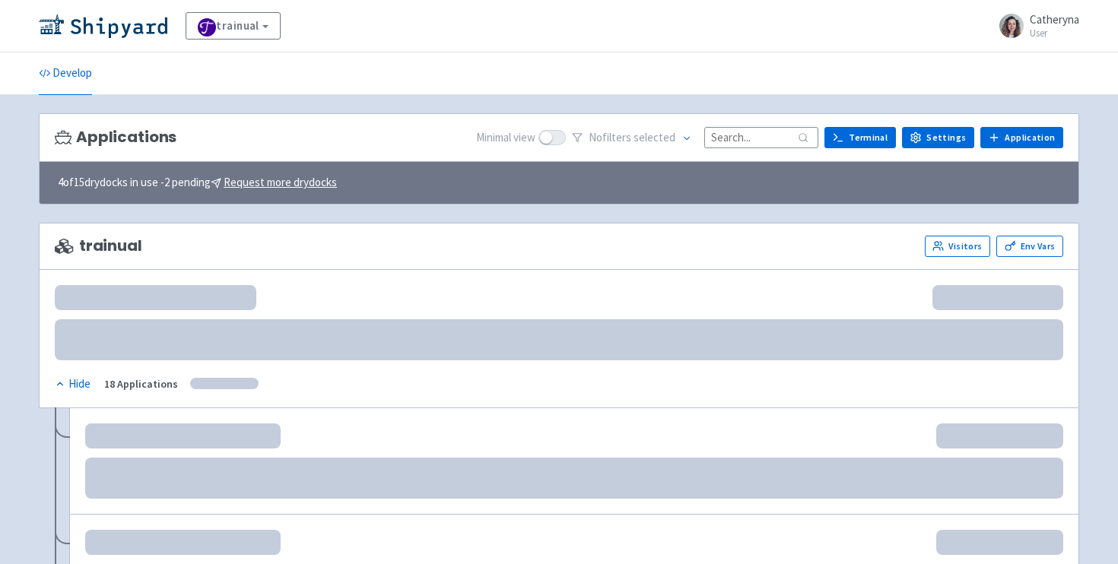
click at [740, 135] on input at bounding box center [761, 137] width 114 height 21
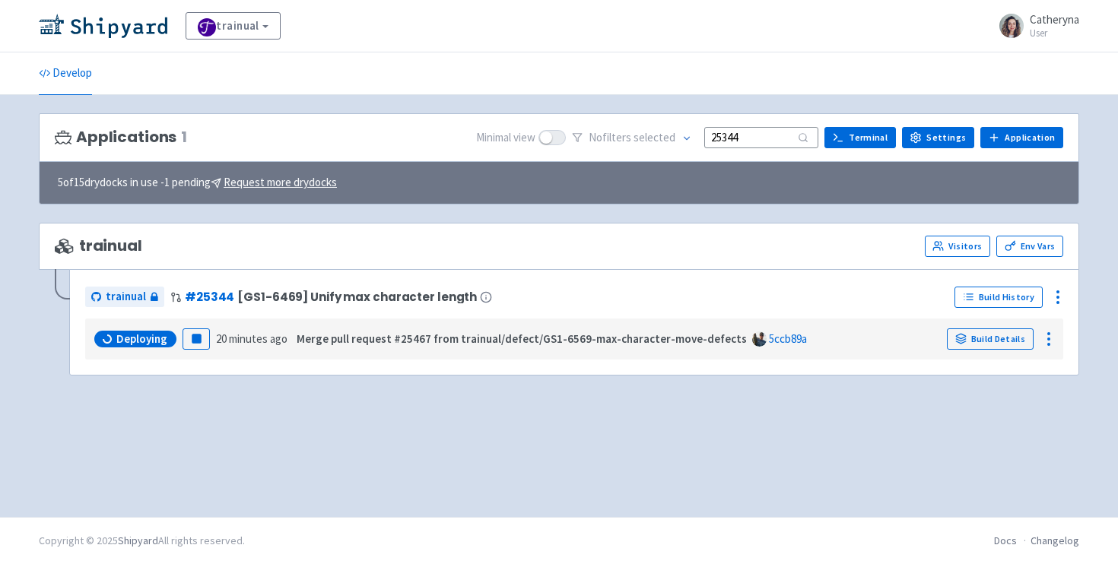
type input "25344"
click at [346, 35] on div "trainual View Organizations Catheryna User Profile Sign out" at bounding box center [559, 25] width 1040 height 27
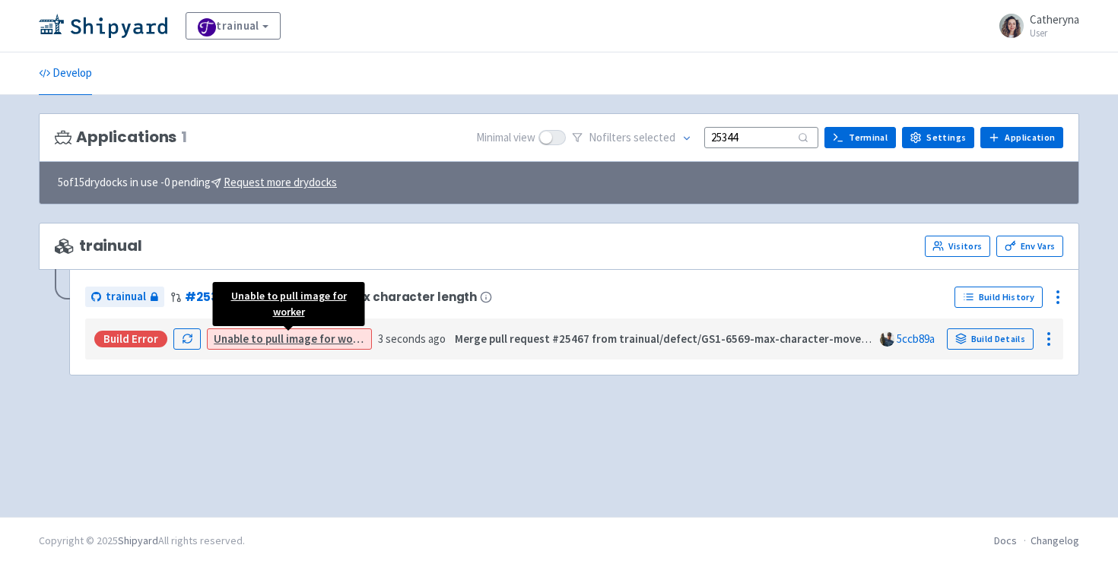
click at [304, 340] on link "Unable to pull image for worker" at bounding box center [294, 339] width 160 height 14
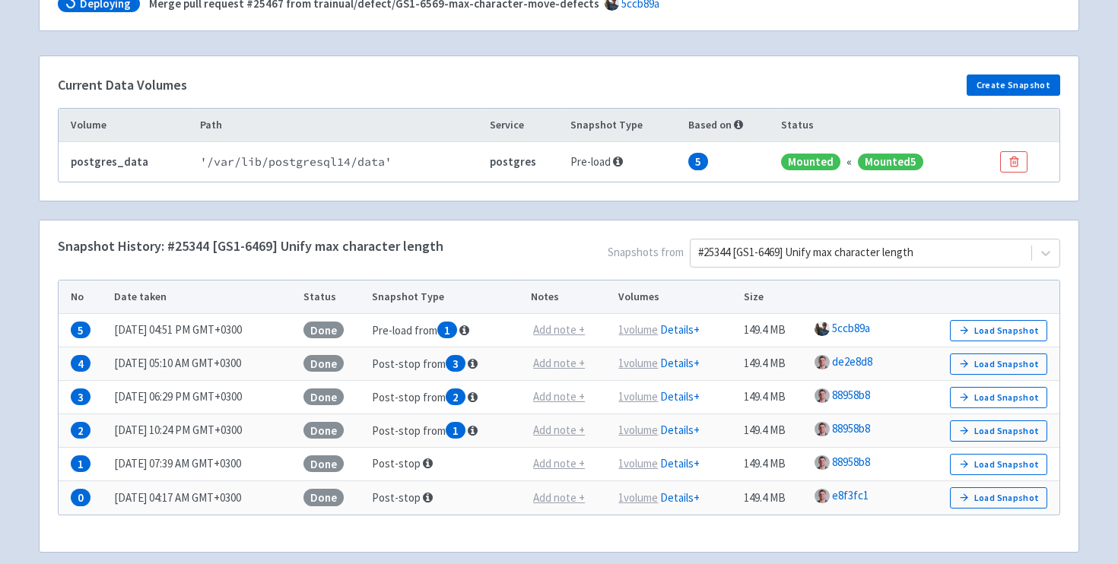
scroll to position [207, 0]
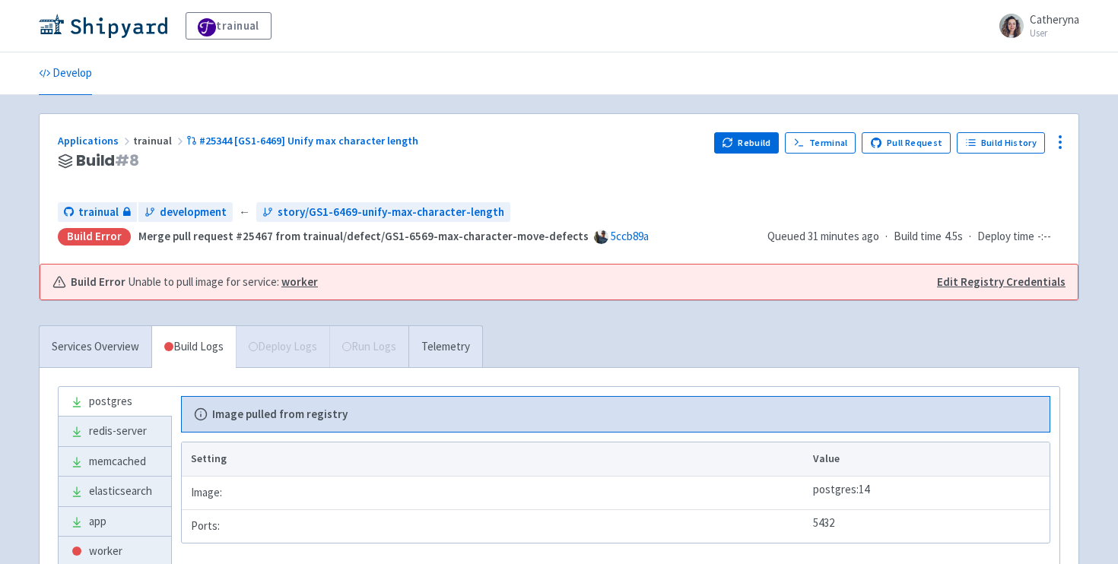
click at [594, 161] on h3 "Build # 8" at bounding box center [380, 160] width 644 height 17
click at [623, 180] on div "Applications trainual #25344 [GS1-6469] Unify max character length Build # 8" at bounding box center [380, 161] width 644 height 58
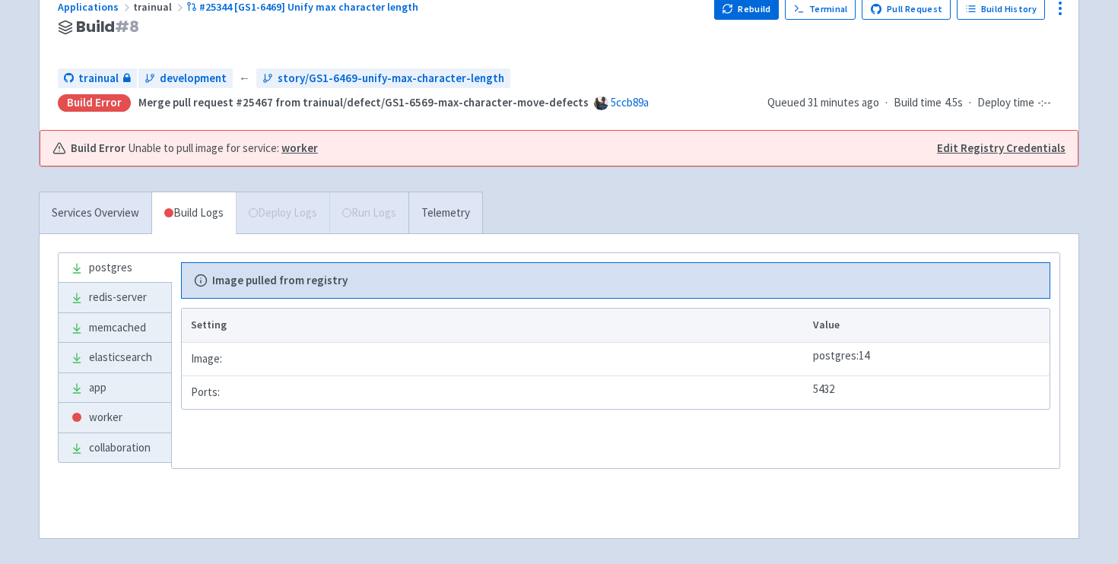
scroll to position [104, 0]
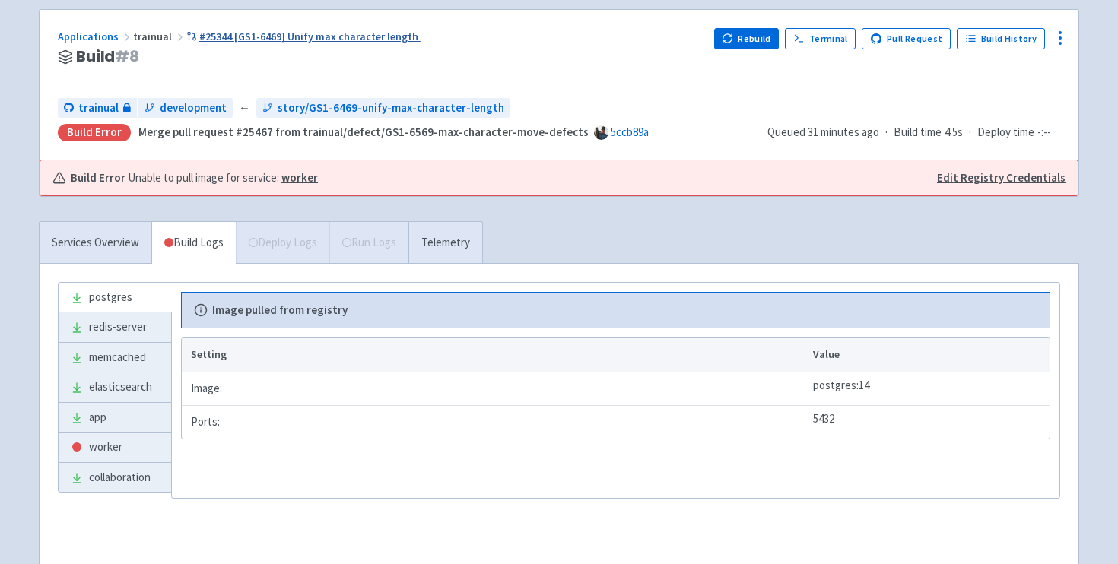
click at [257, 33] on link "#25344 [GS1-6469] Unify max character length" at bounding box center [303, 37] width 234 height 14
click at [98, 65] on span "Build # 8" at bounding box center [107, 56] width 63 height 17
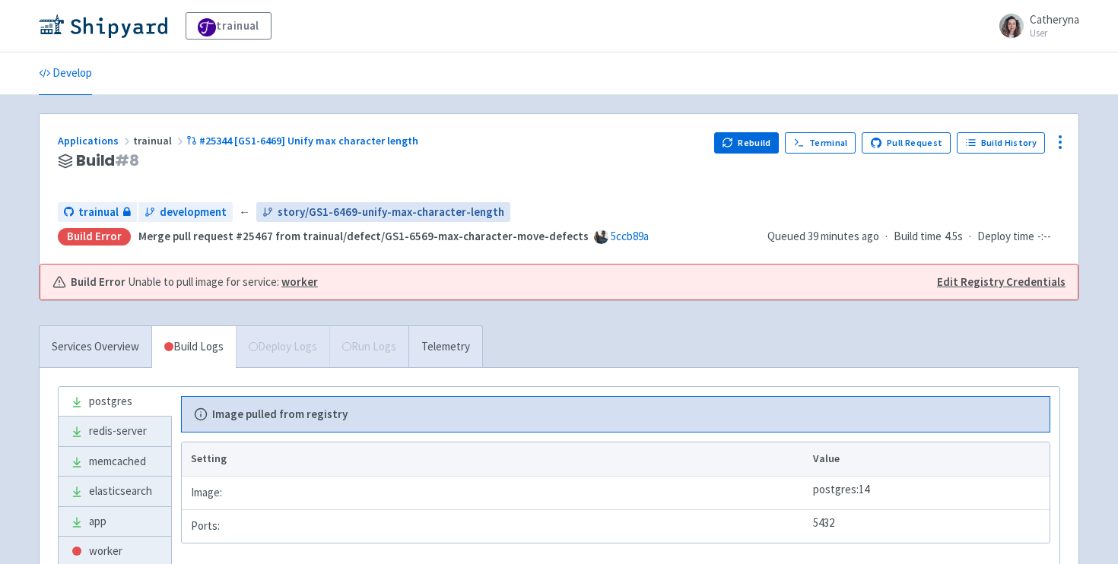
click at [327, 215] on span "story/GS1-6469-unify-max-character-length" at bounding box center [391, 212] width 227 height 17
click at [96, 28] on img at bounding box center [103, 26] width 129 height 24
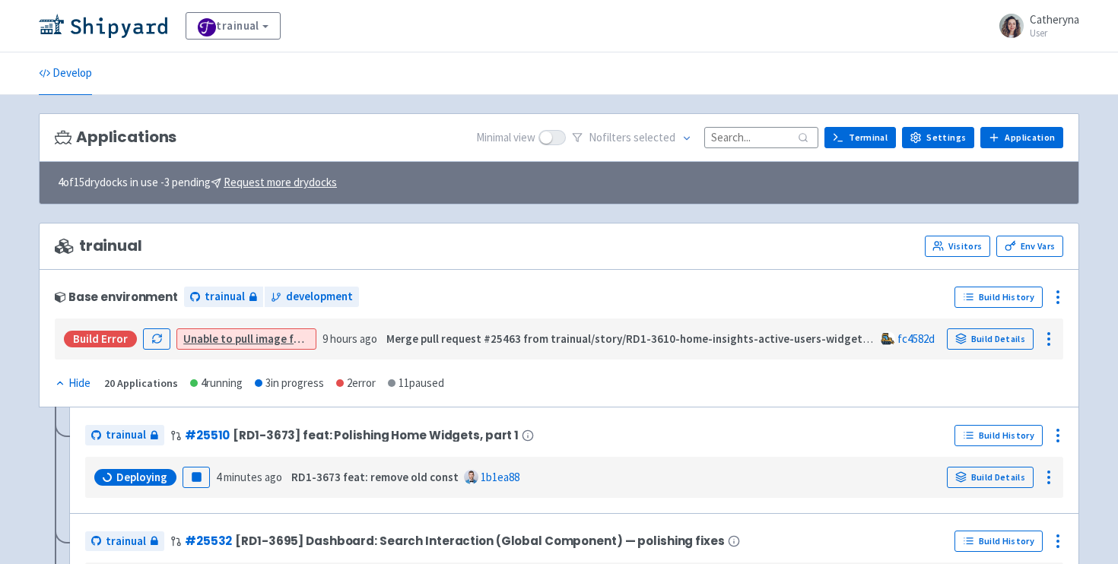
click at [735, 135] on input at bounding box center [761, 137] width 114 height 21
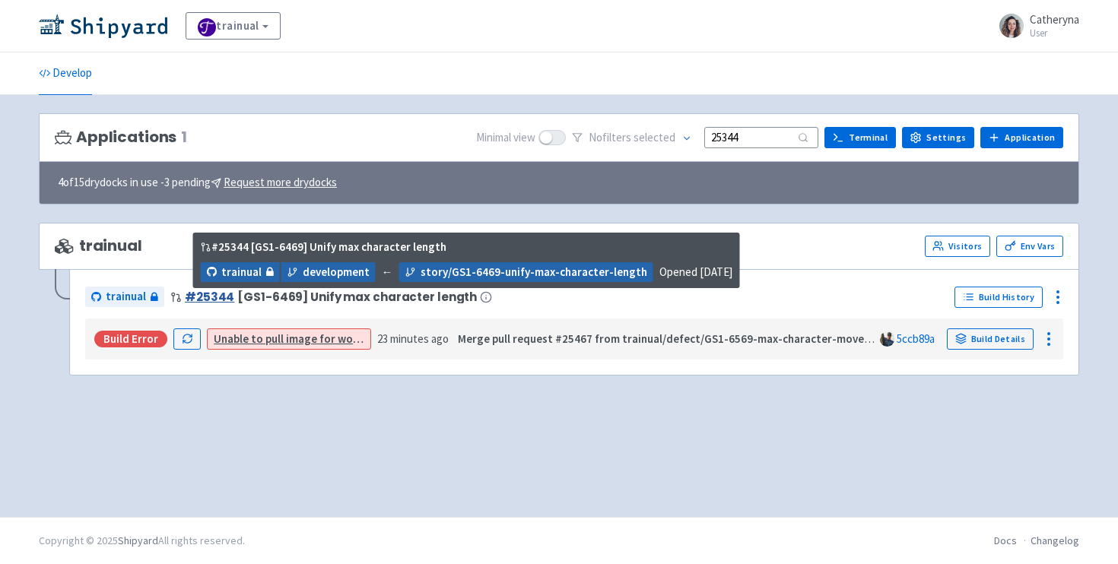
type input "25344"
click at [215, 300] on link "# 25344" at bounding box center [209, 297] width 49 height 16
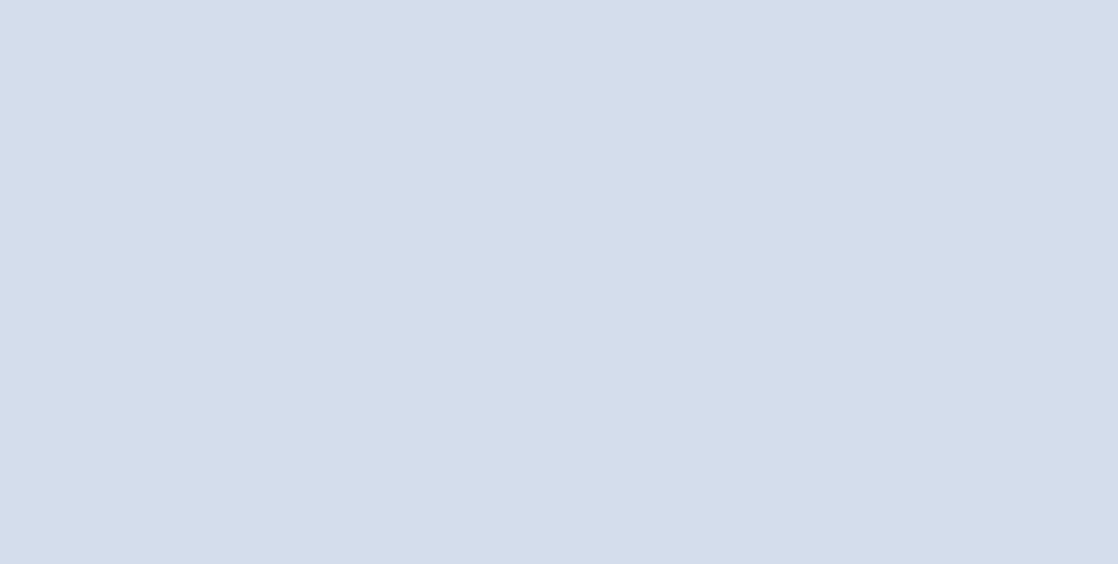
scroll to position [104, 0]
